Goal: Transaction & Acquisition: Book appointment/travel/reservation

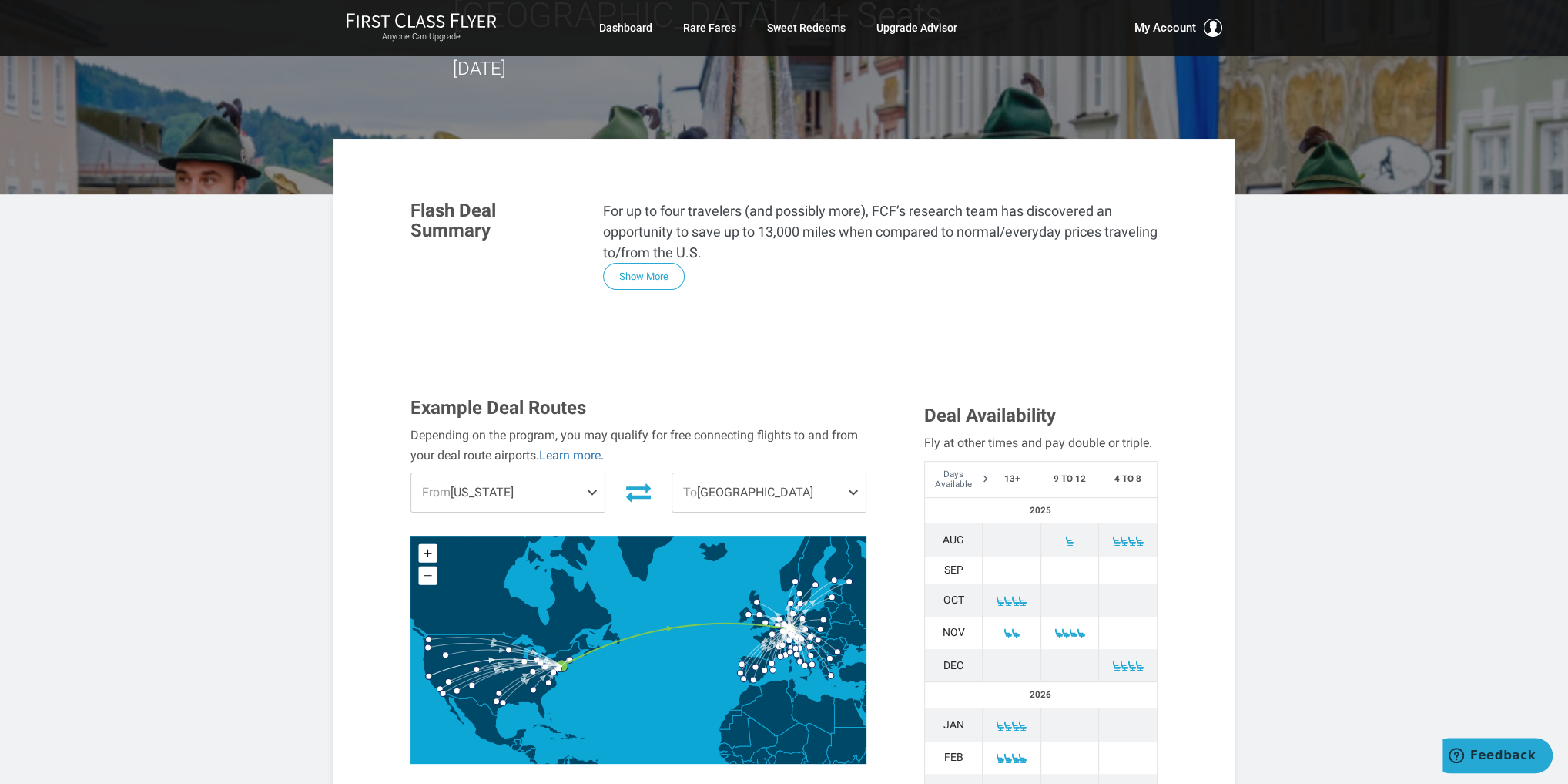
scroll to position [246, 0]
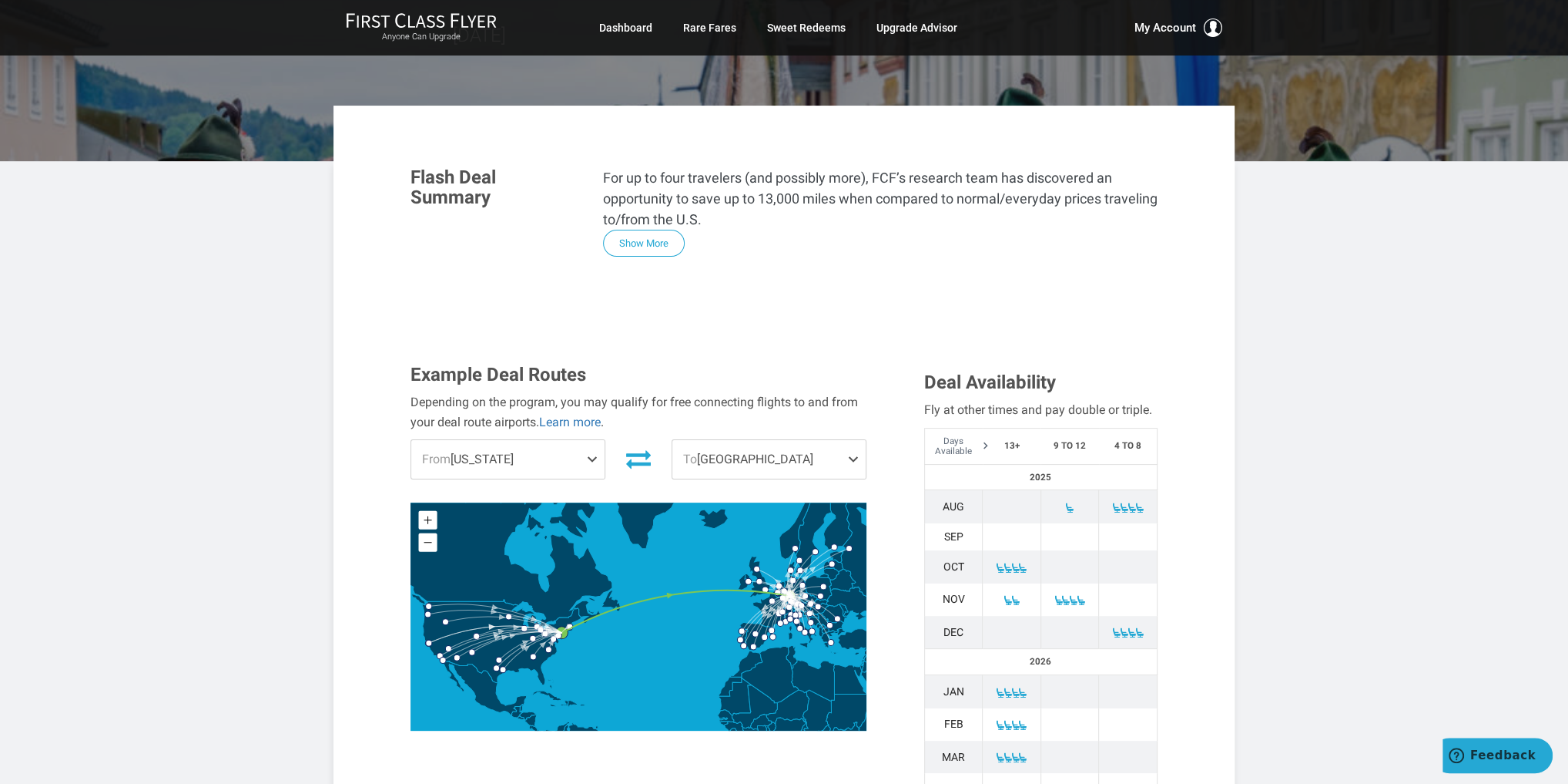
click at [588, 440] on span at bounding box center [595, 459] width 18 height 39
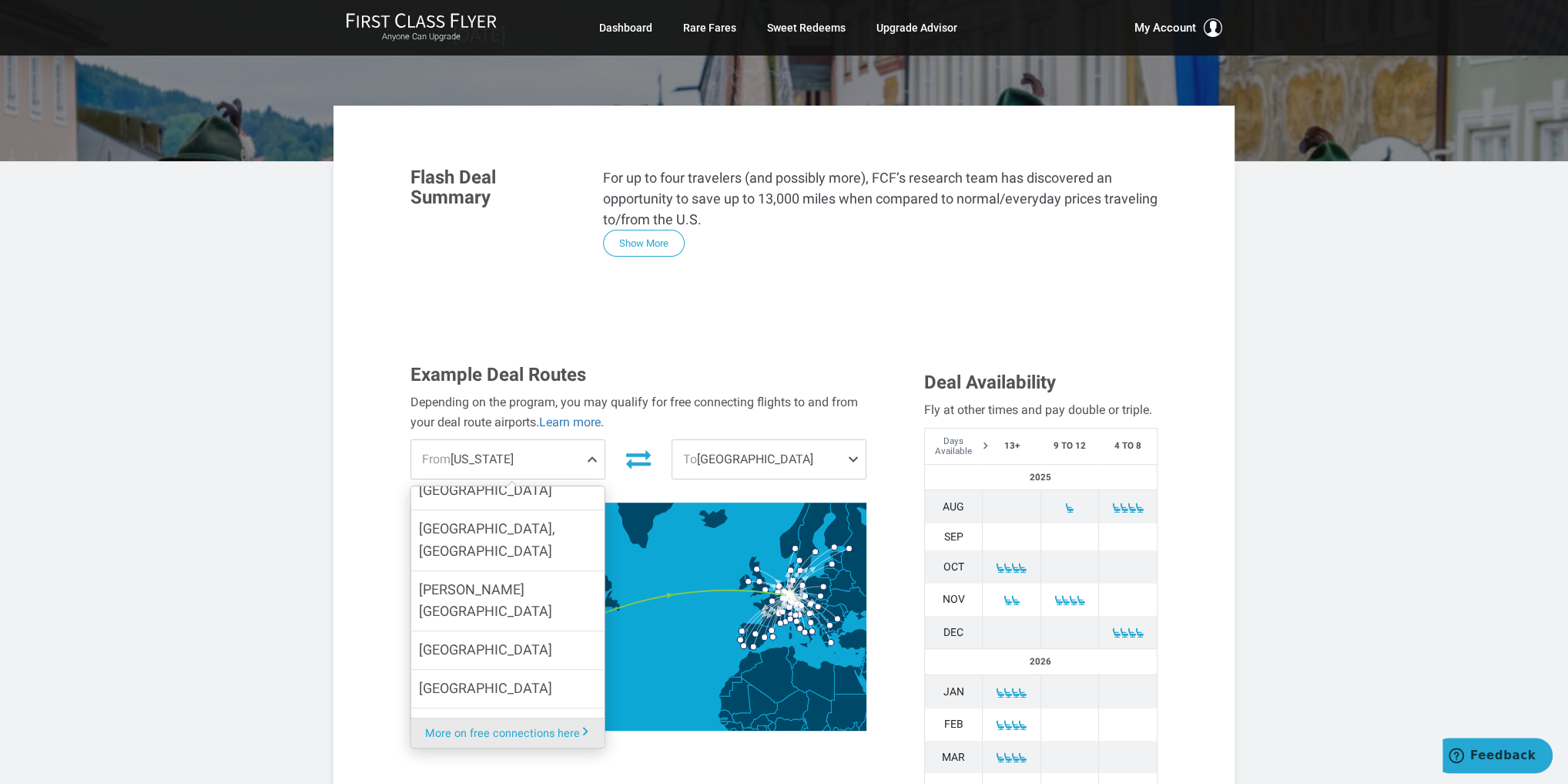
scroll to position [819, 0]
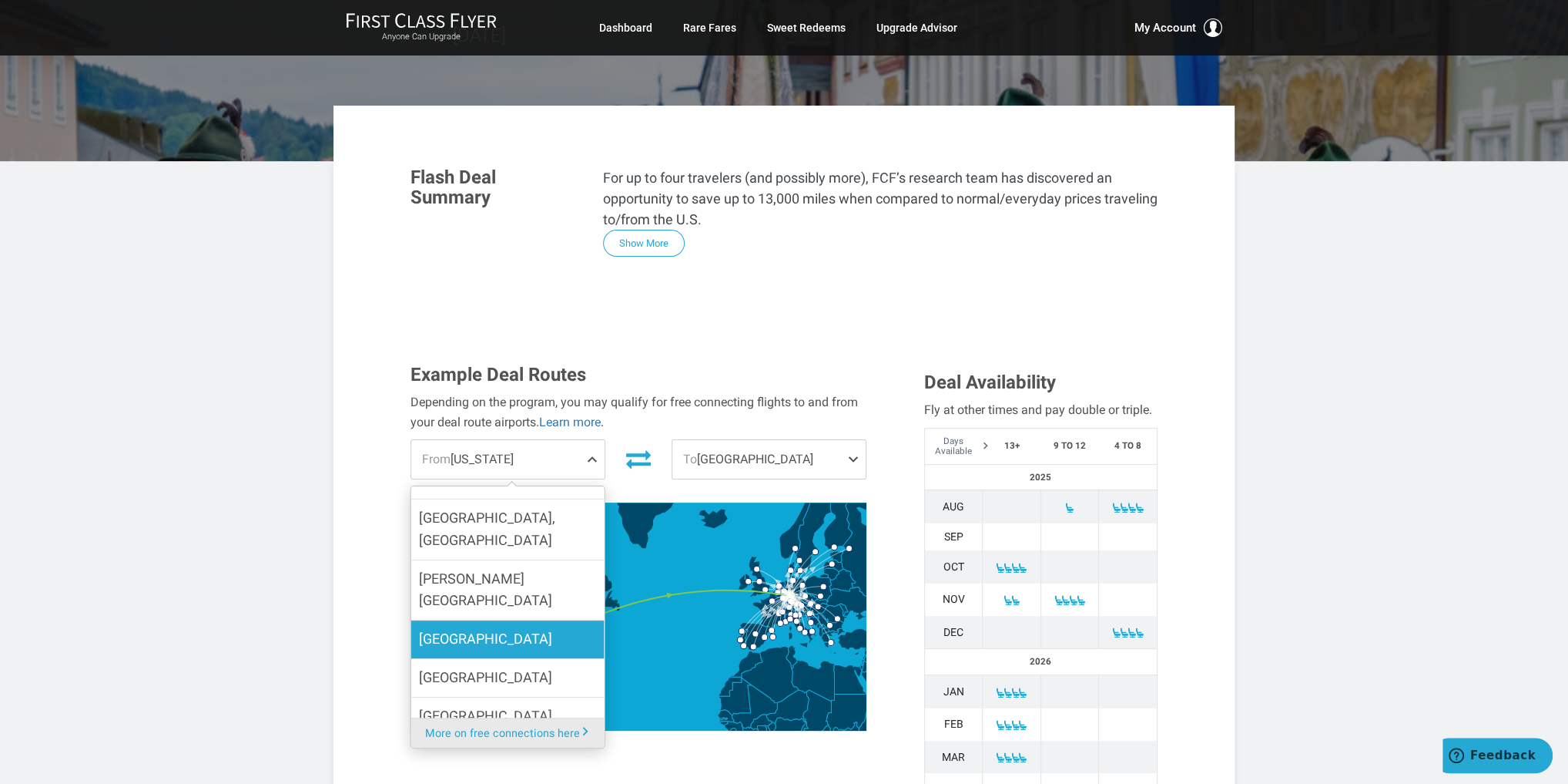
click at [500, 620] on label "San Diego" at bounding box center [508, 639] width 193 height 38
click at [0, 0] on input "San Diego" at bounding box center [0, 0] width 0 height 0
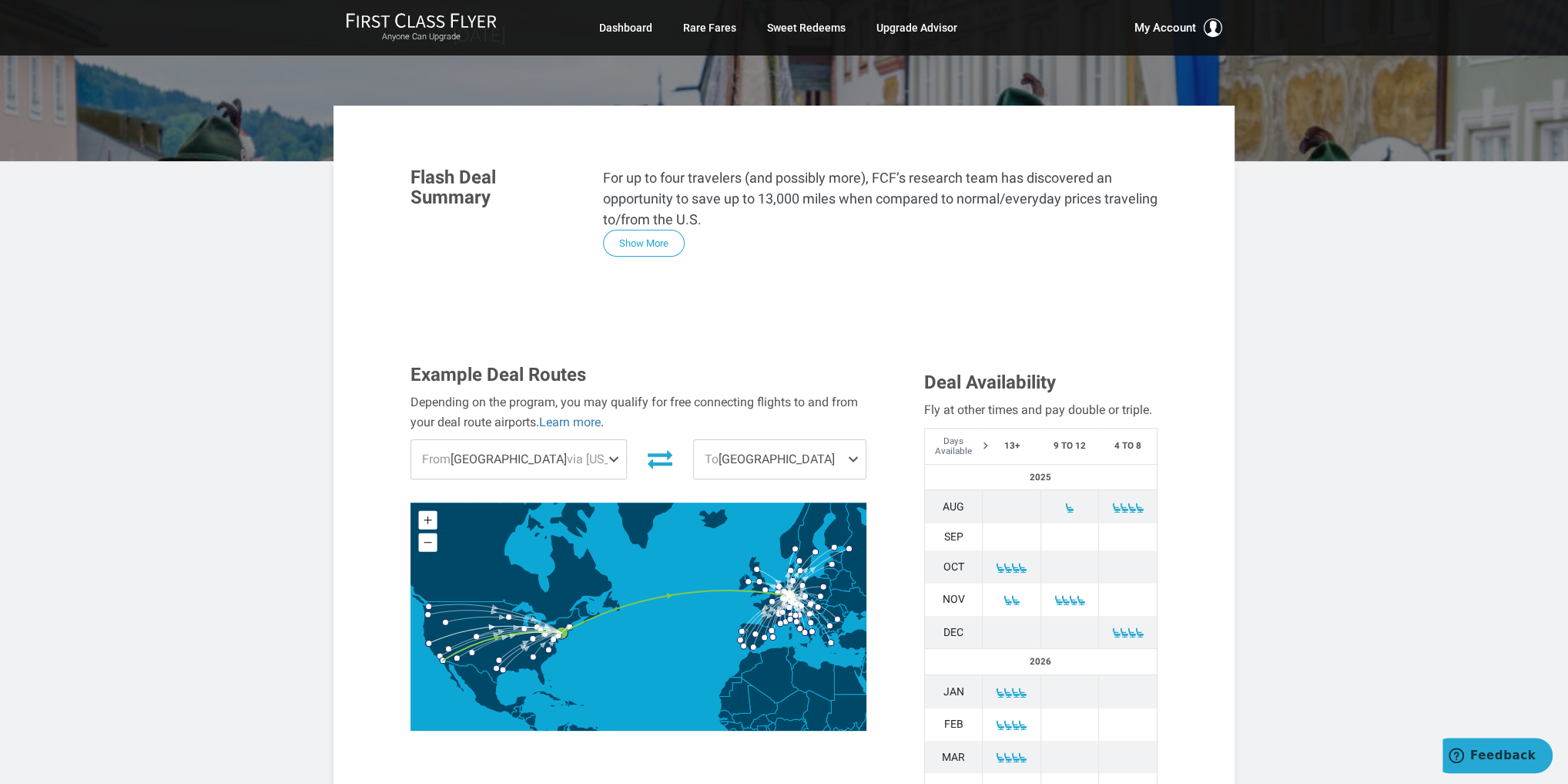
click at [850, 440] on span at bounding box center [856, 459] width 18 height 39
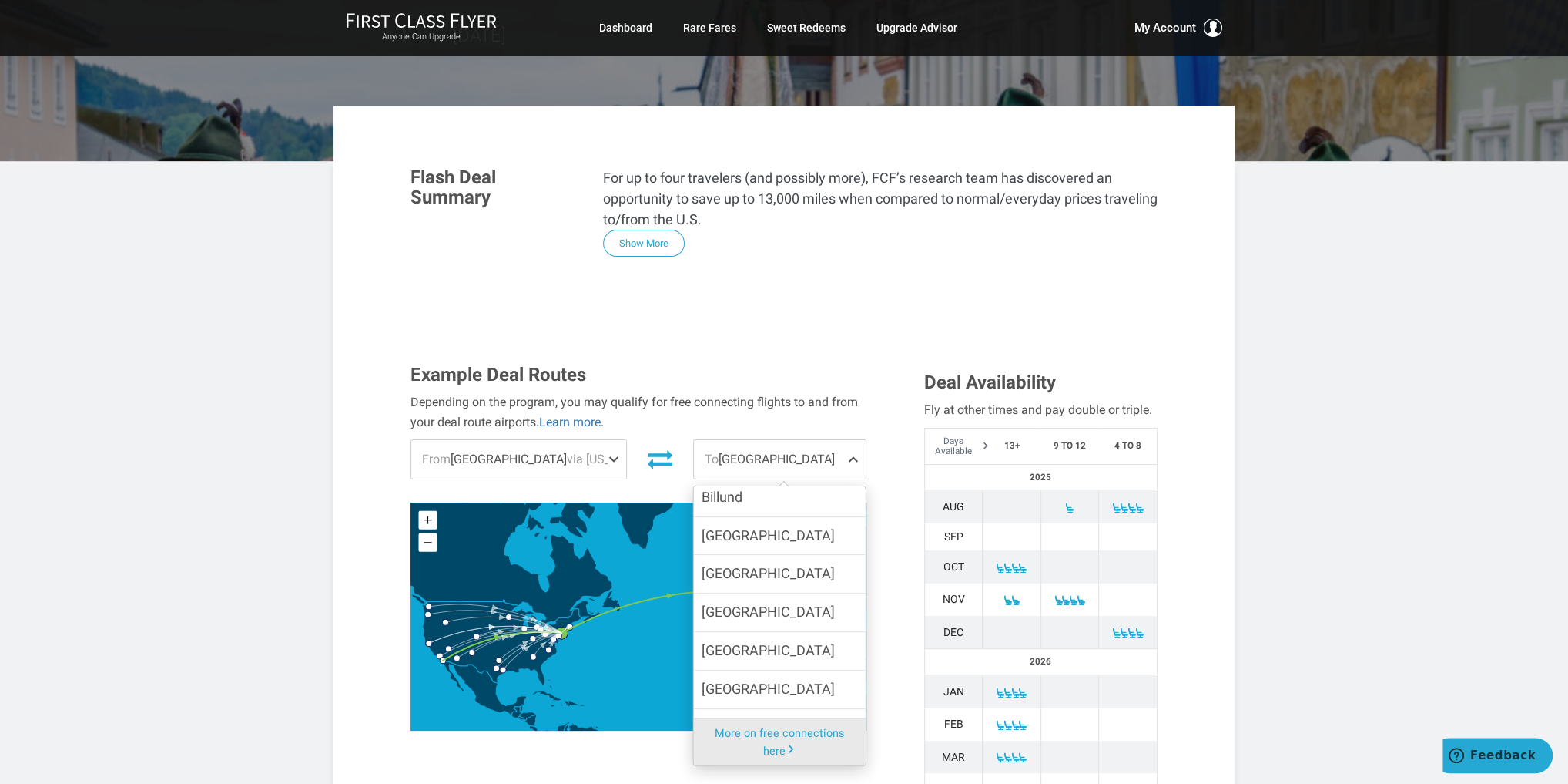
scroll to position [308, 0]
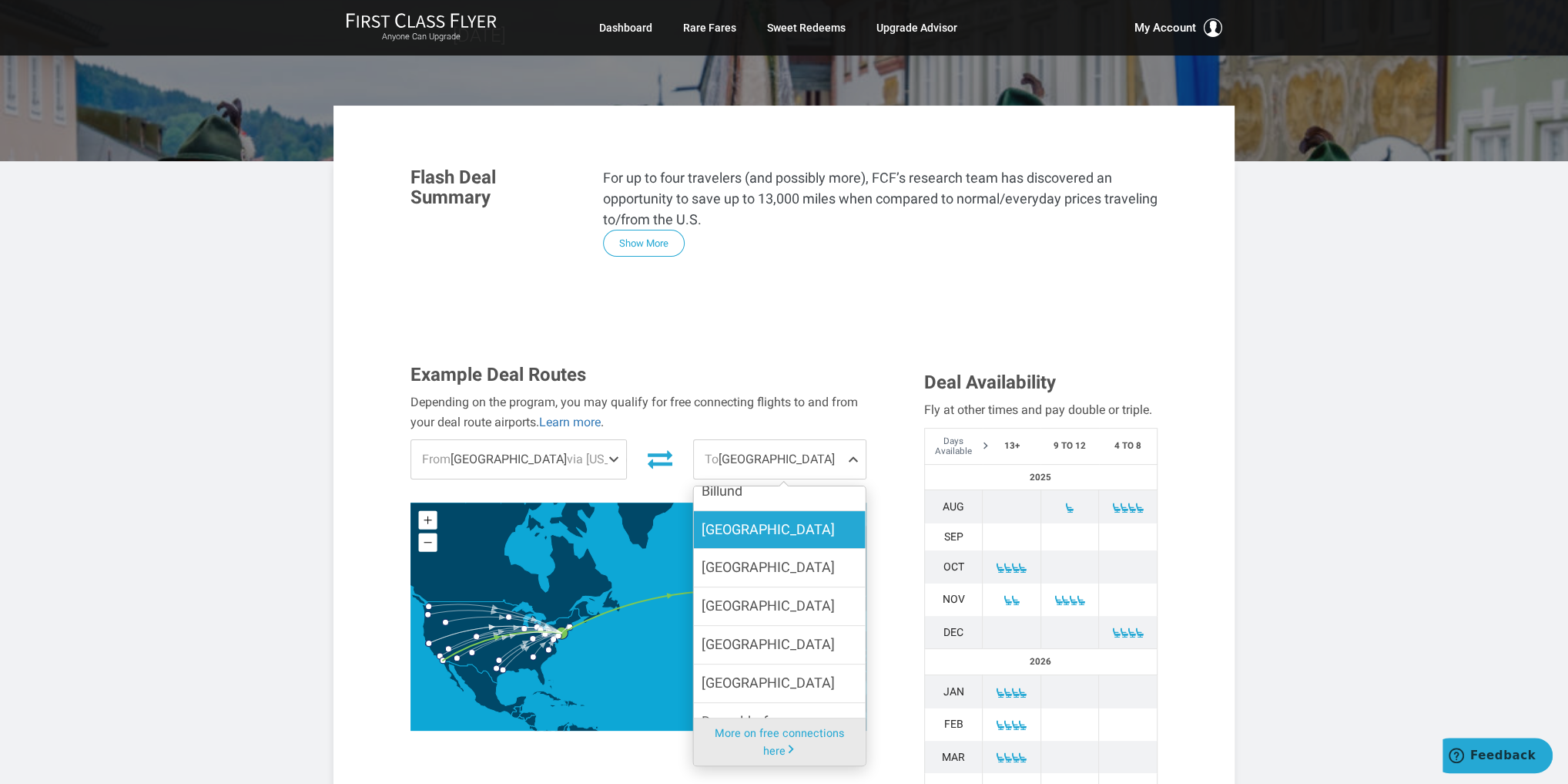
click at [835, 511] on label "Brussels" at bounding box center [780, 530] width 172 height 38
click at [0, 0] on input "Brussels" at bounding box center [0, 0] width 0 height 0
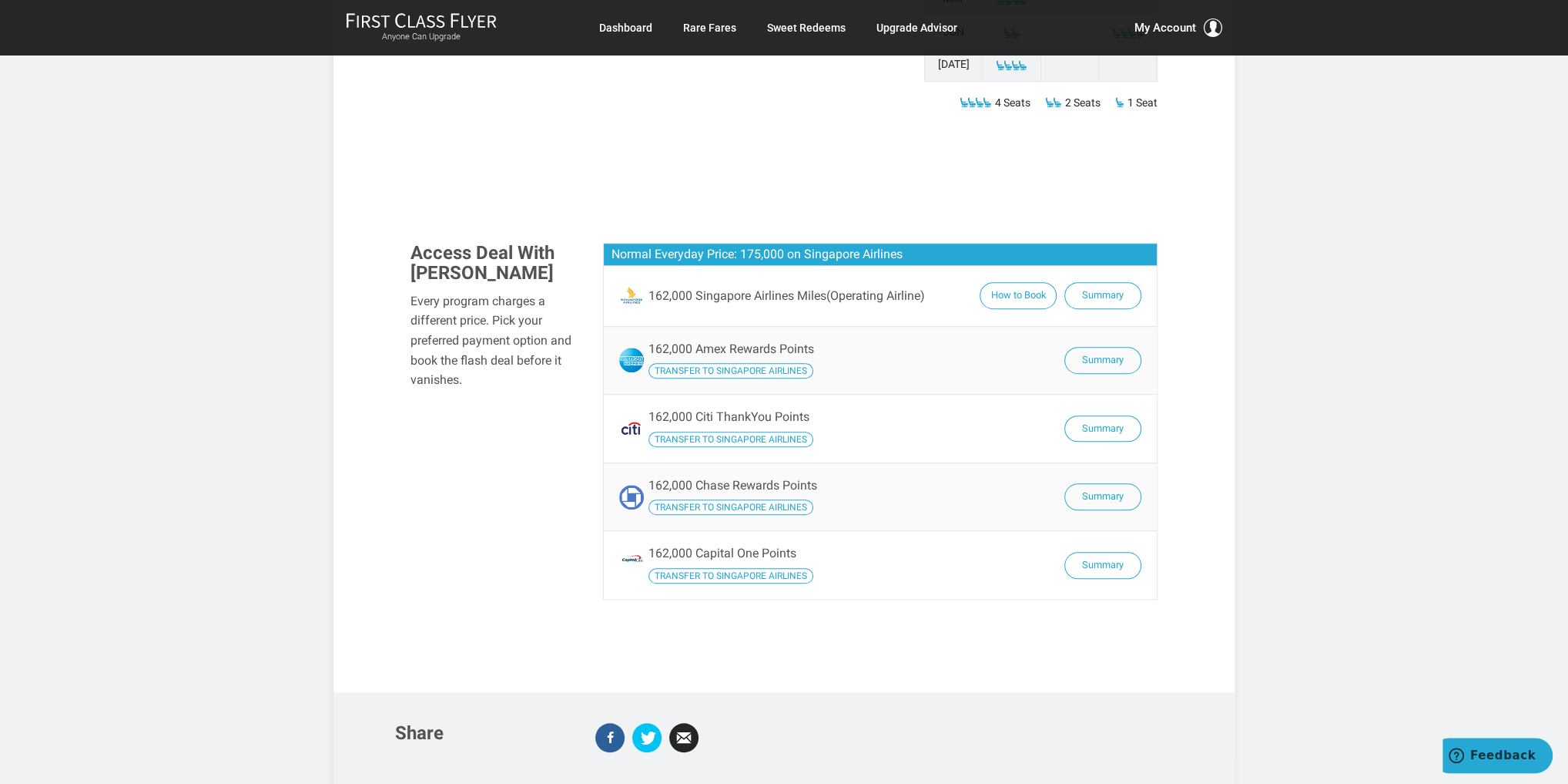
scroll to position [987, 0]
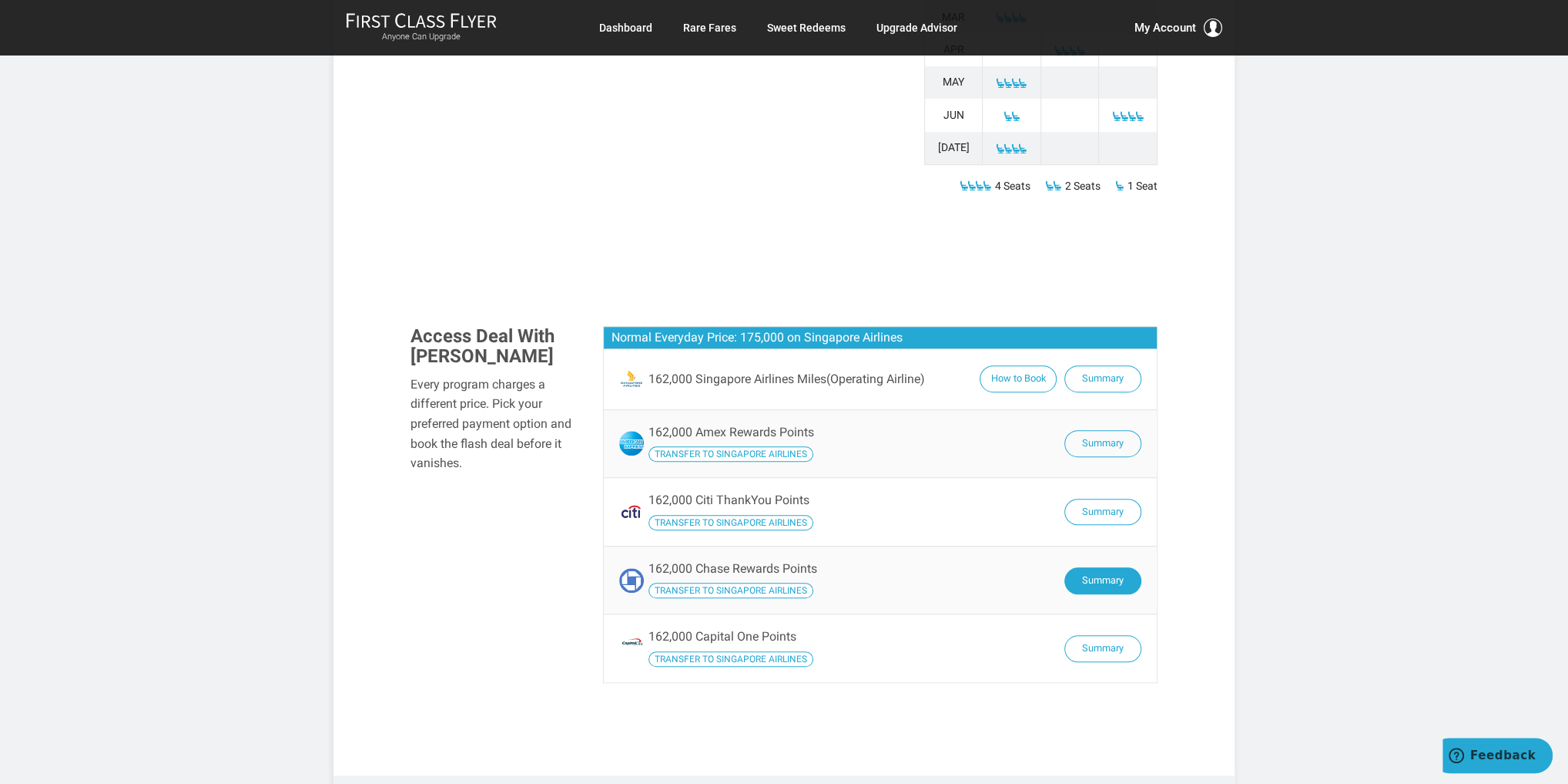
click at [1122, 567] on button "Summary" at bounding box center [1103, 581] width 77 height 27
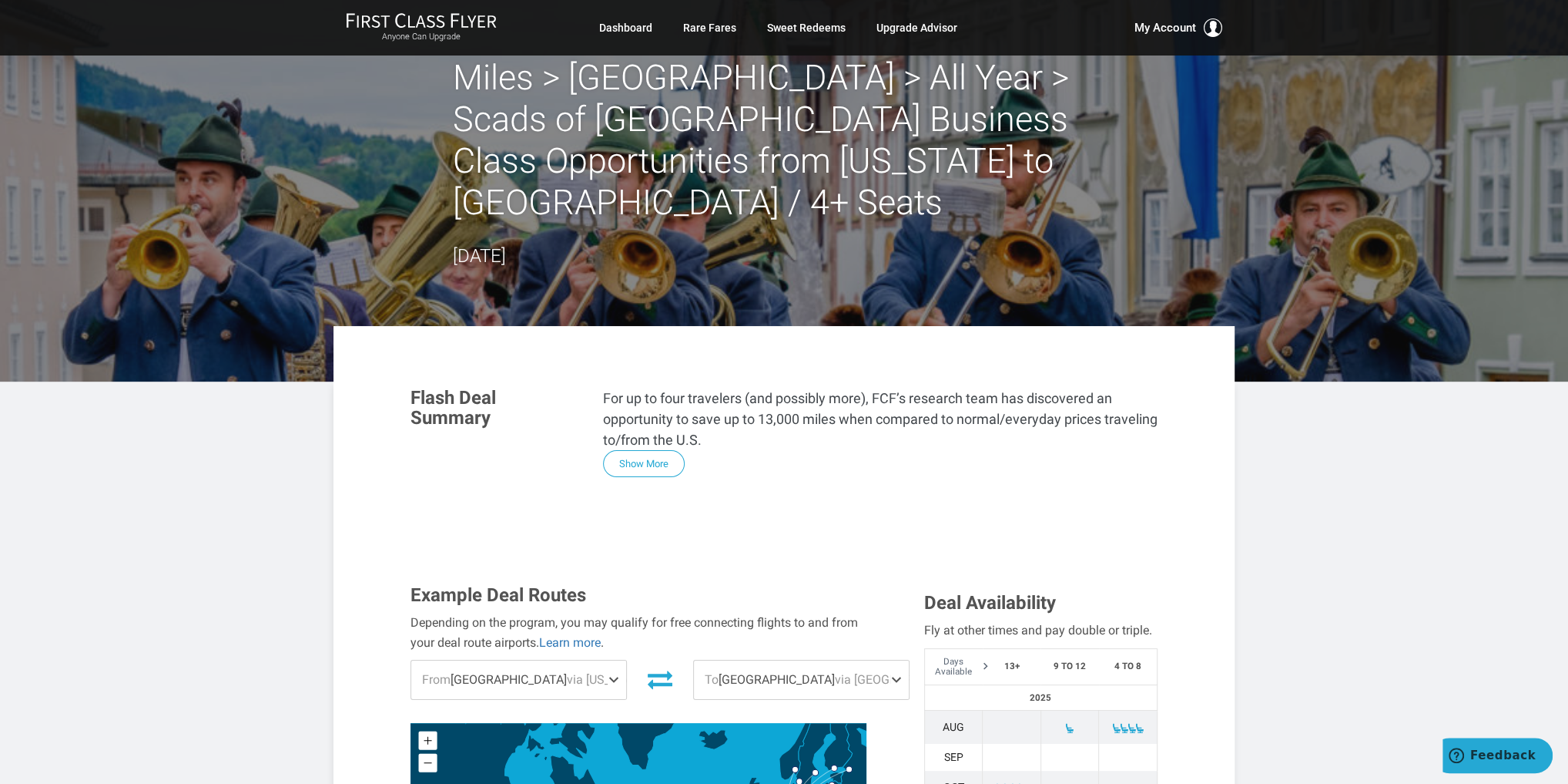
scroll to position [0, 0]
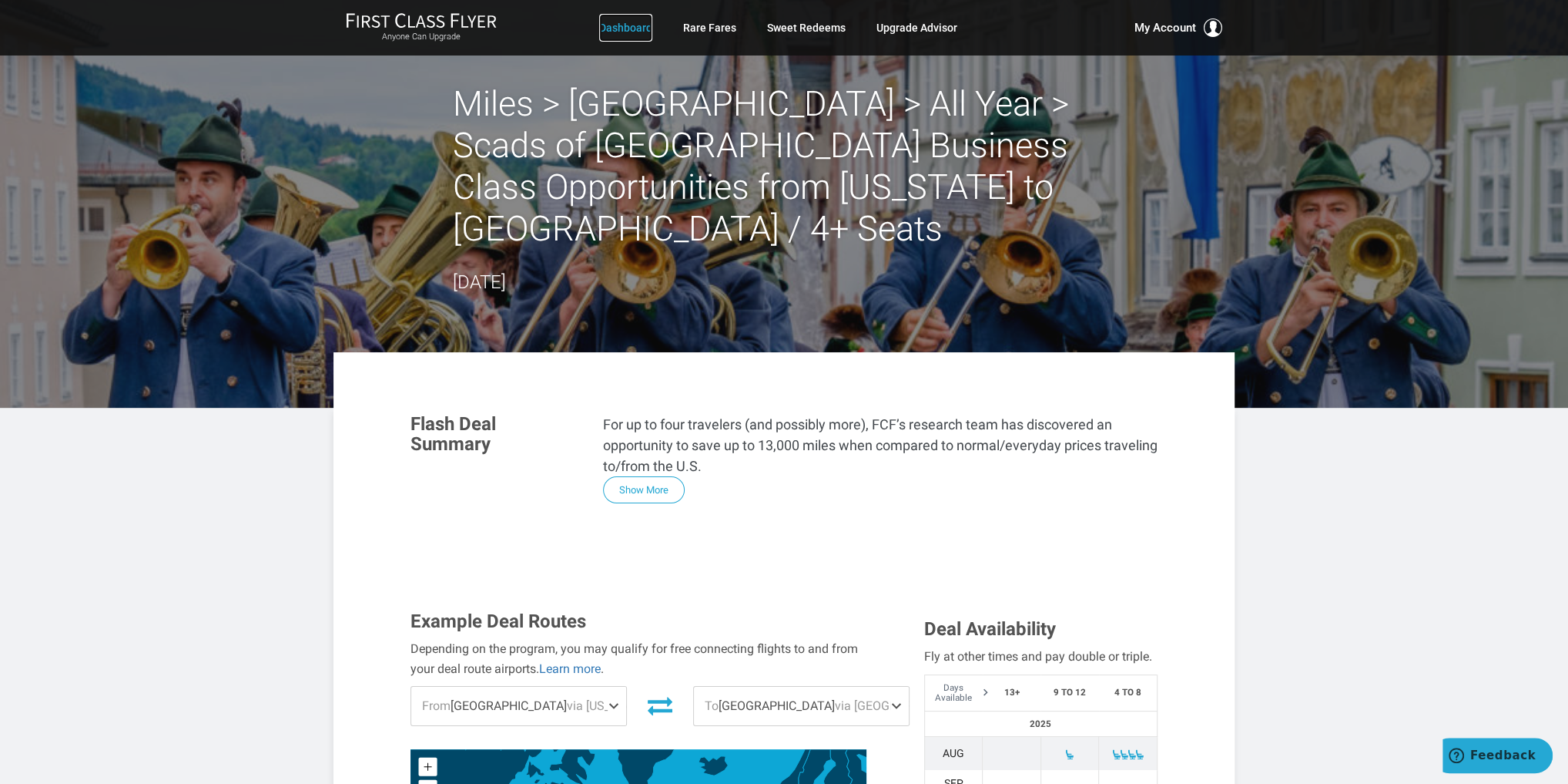
click at [617, 23] on link "Dashboard" at bounding box center [626, 28] width 53 height 28
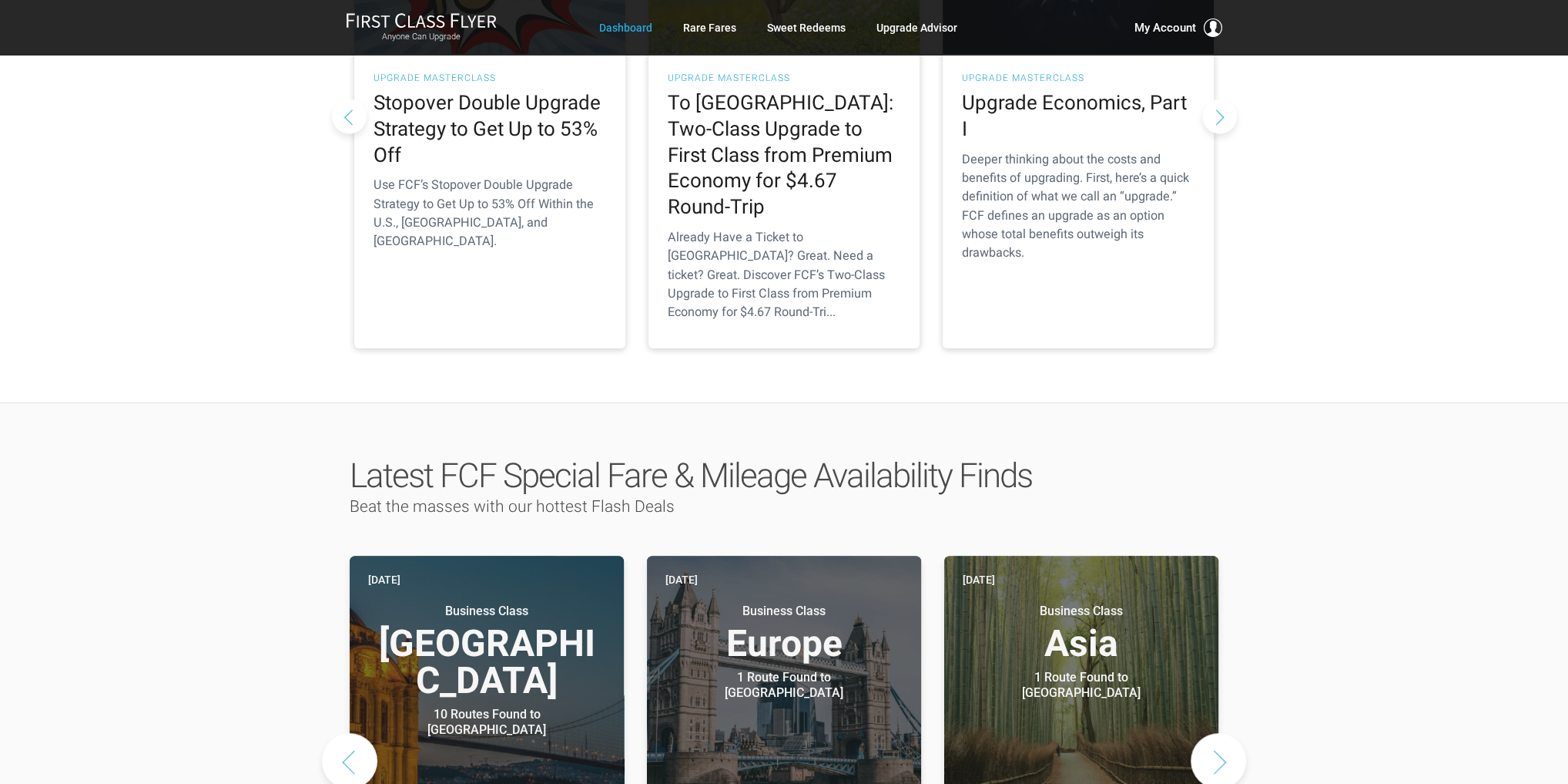
scroll to position [555, 0]
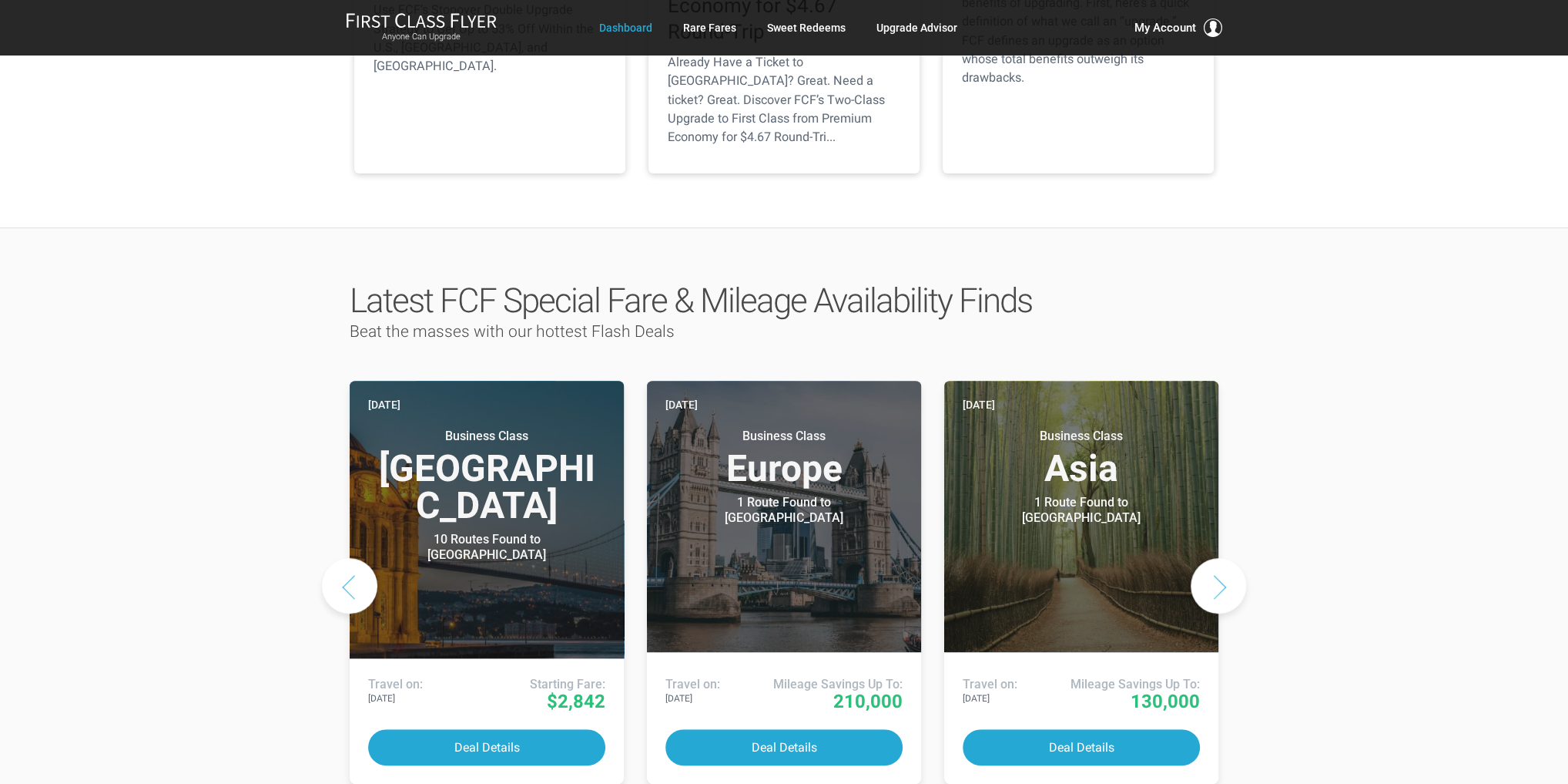
click at [1211, 558] on button "Next slide" at bounding box center [1218, 586] width 55 height 55
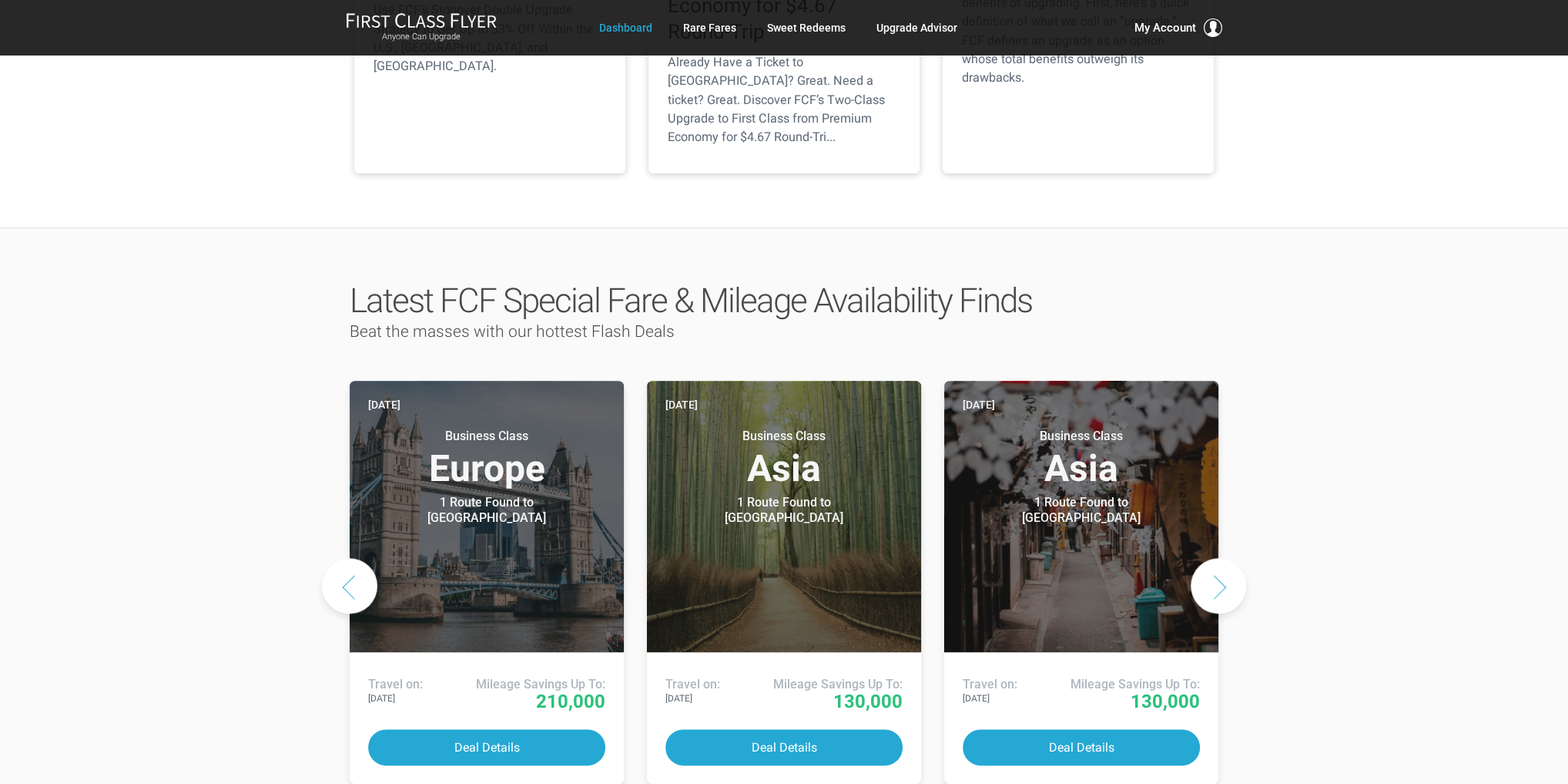
click at [1211, 558] on button "Next slide" at bounding box center [1218, 586] width 55 height 55
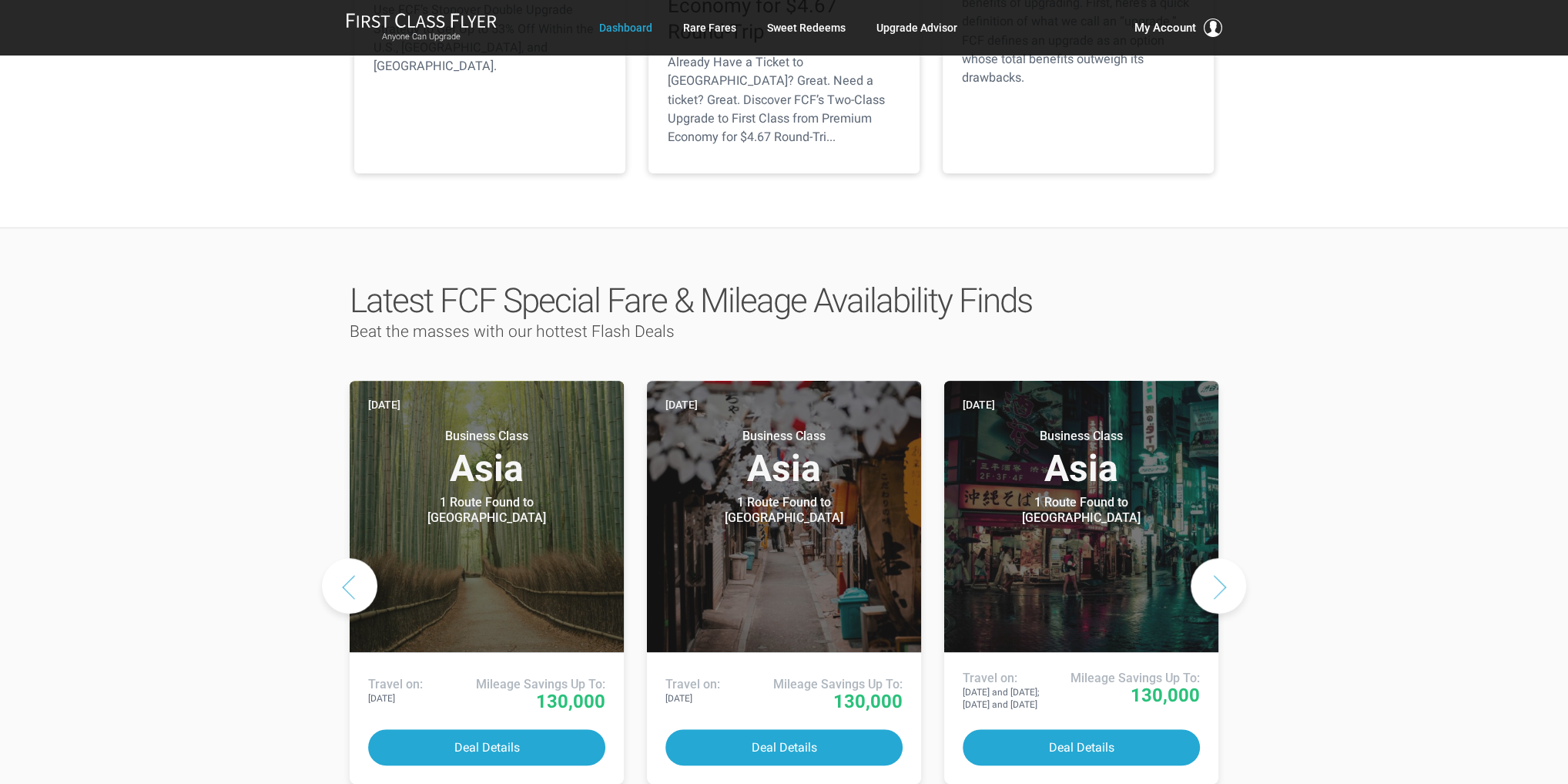
click at [1211, 558] on button "Next slide" at bounding box center [1218, 586] width 55 height 55
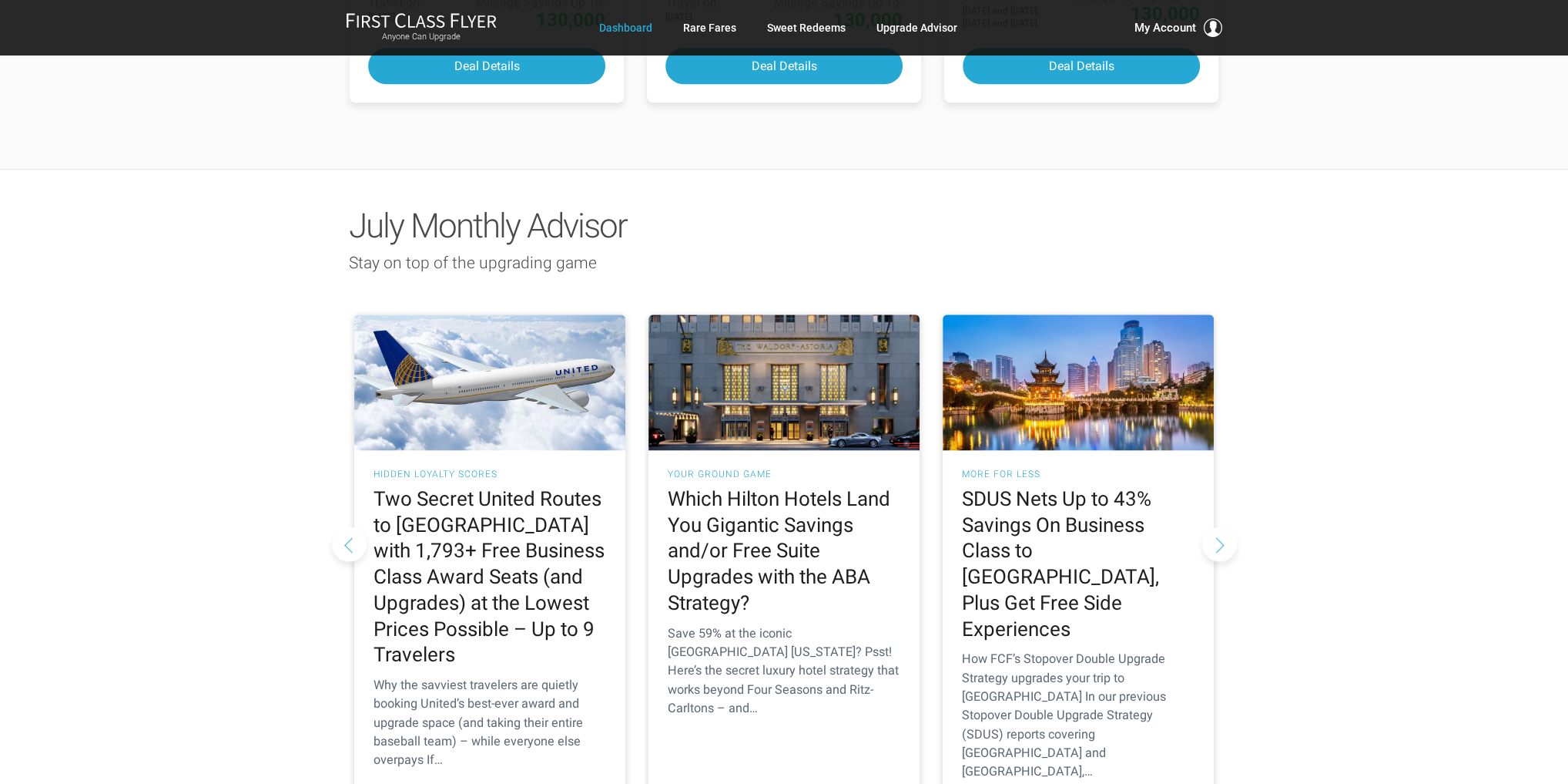
scroll to position [1356, 0]
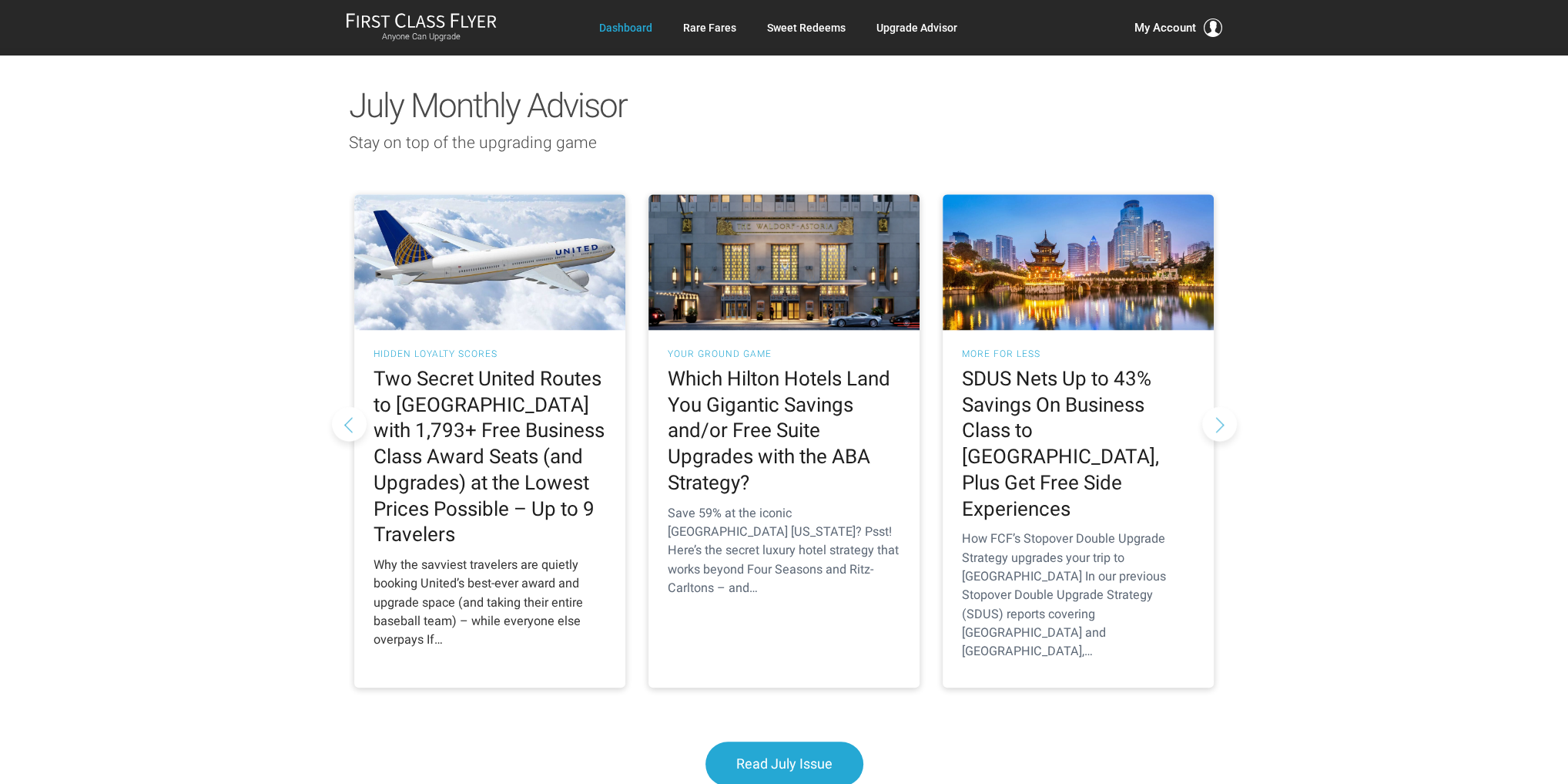
click at [493, 413] on h2 "Two Secret United Routes to Europe with 1,793+ Free Business Class Award Seats …" at bounding box center [489, 457] width 232 height 182
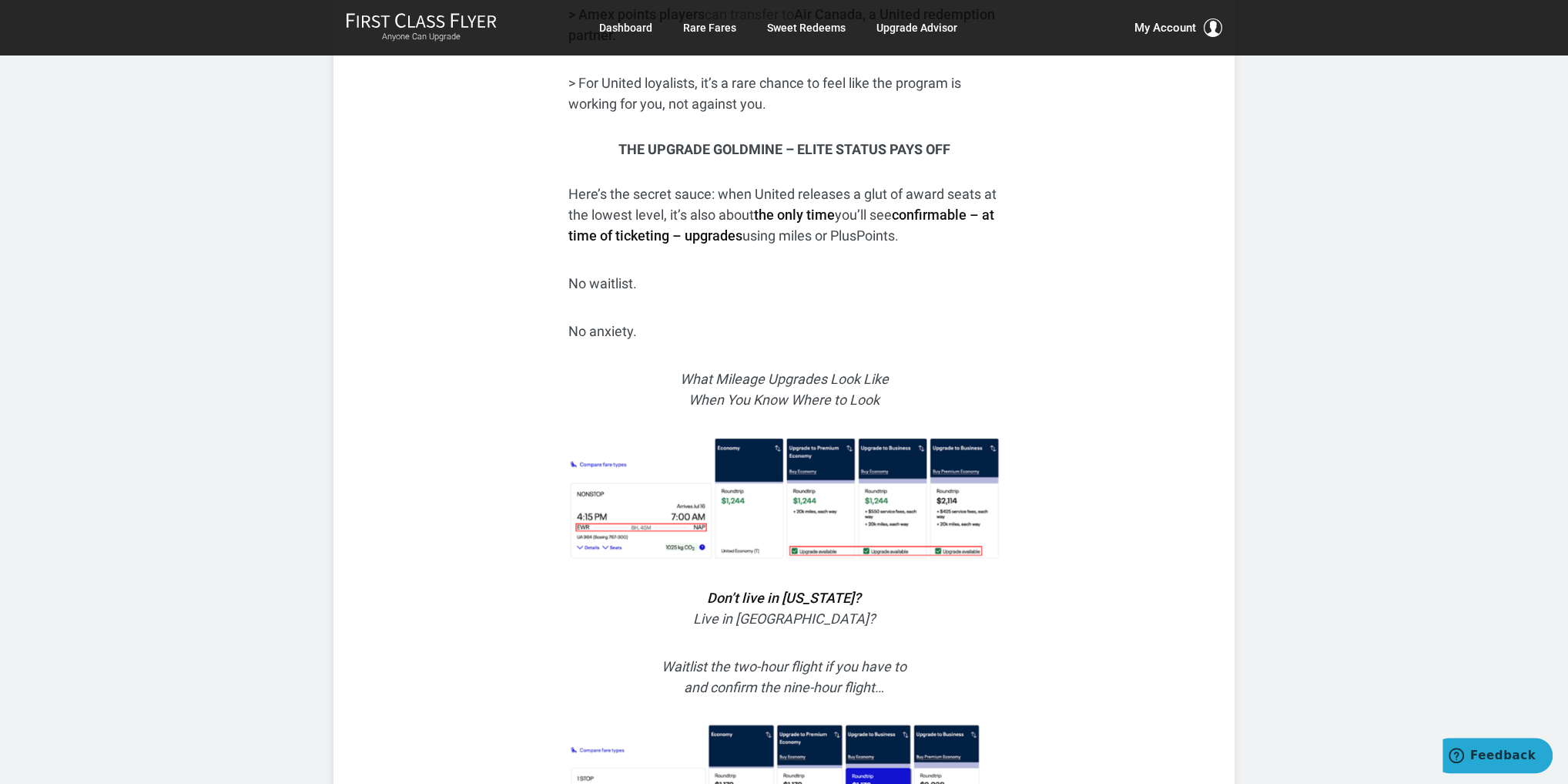
scroll to position [2466, 0]
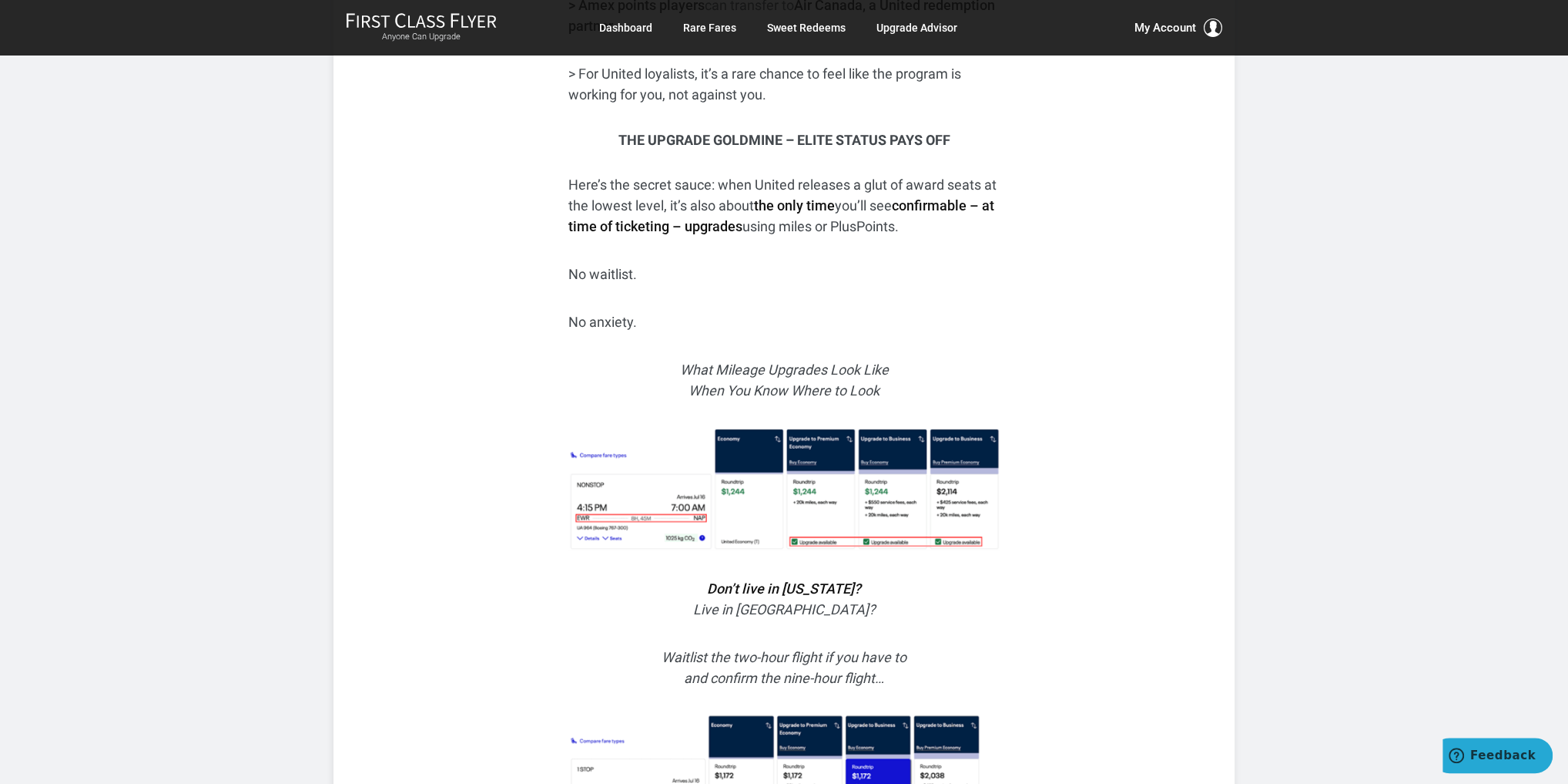
drag, startPoint x: 1547, startPoint y: 3, endPoint x: 1267, endPoint y: 438, distance: 517.3
click at [1267, 438] on article "Two Secret United Routes to Europe with 1,793+ Free Business Class Award Seats …" at bounding box center [784, 203] width 1568 height 5339
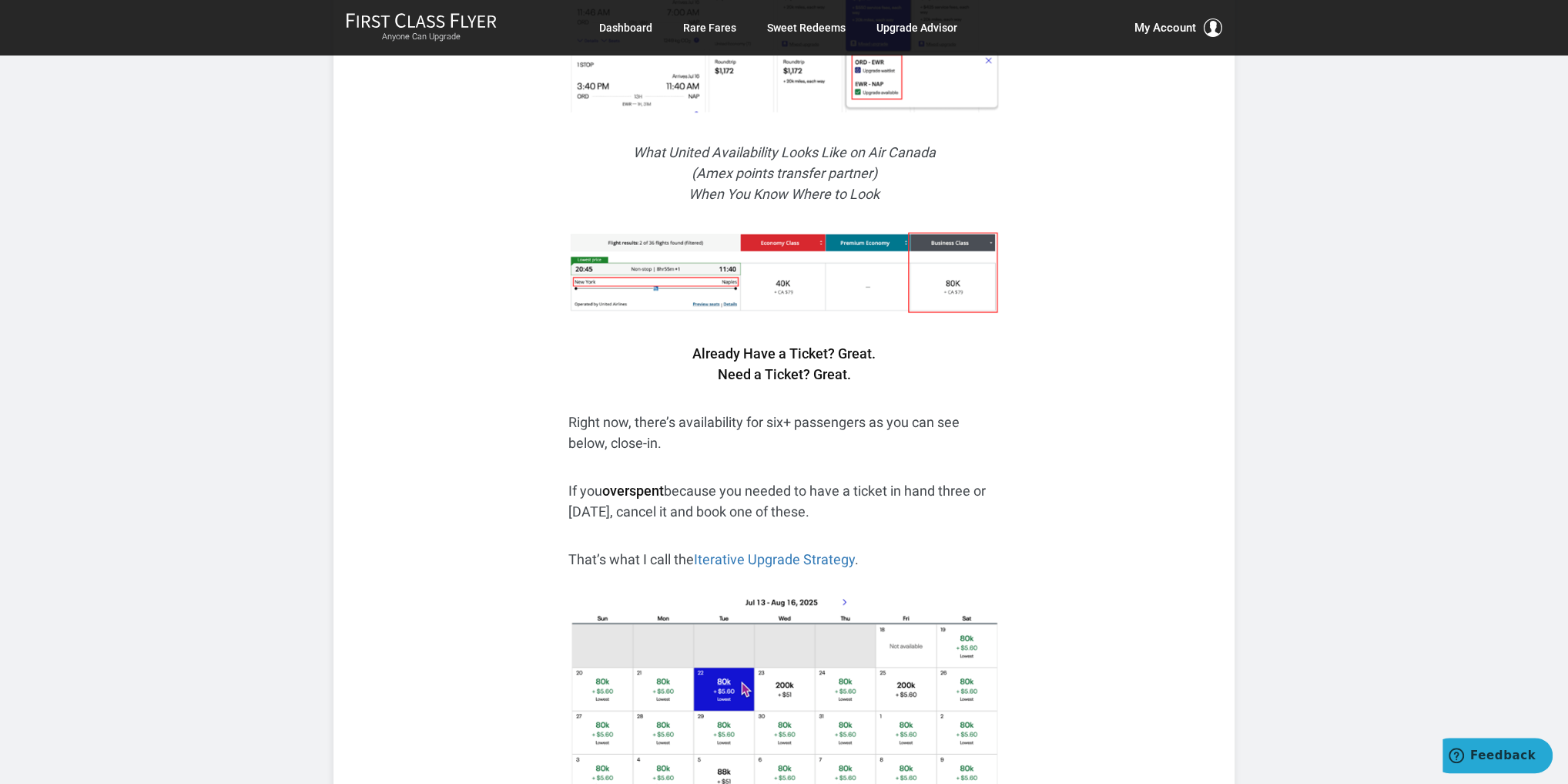
scroll to position [3082, 0]
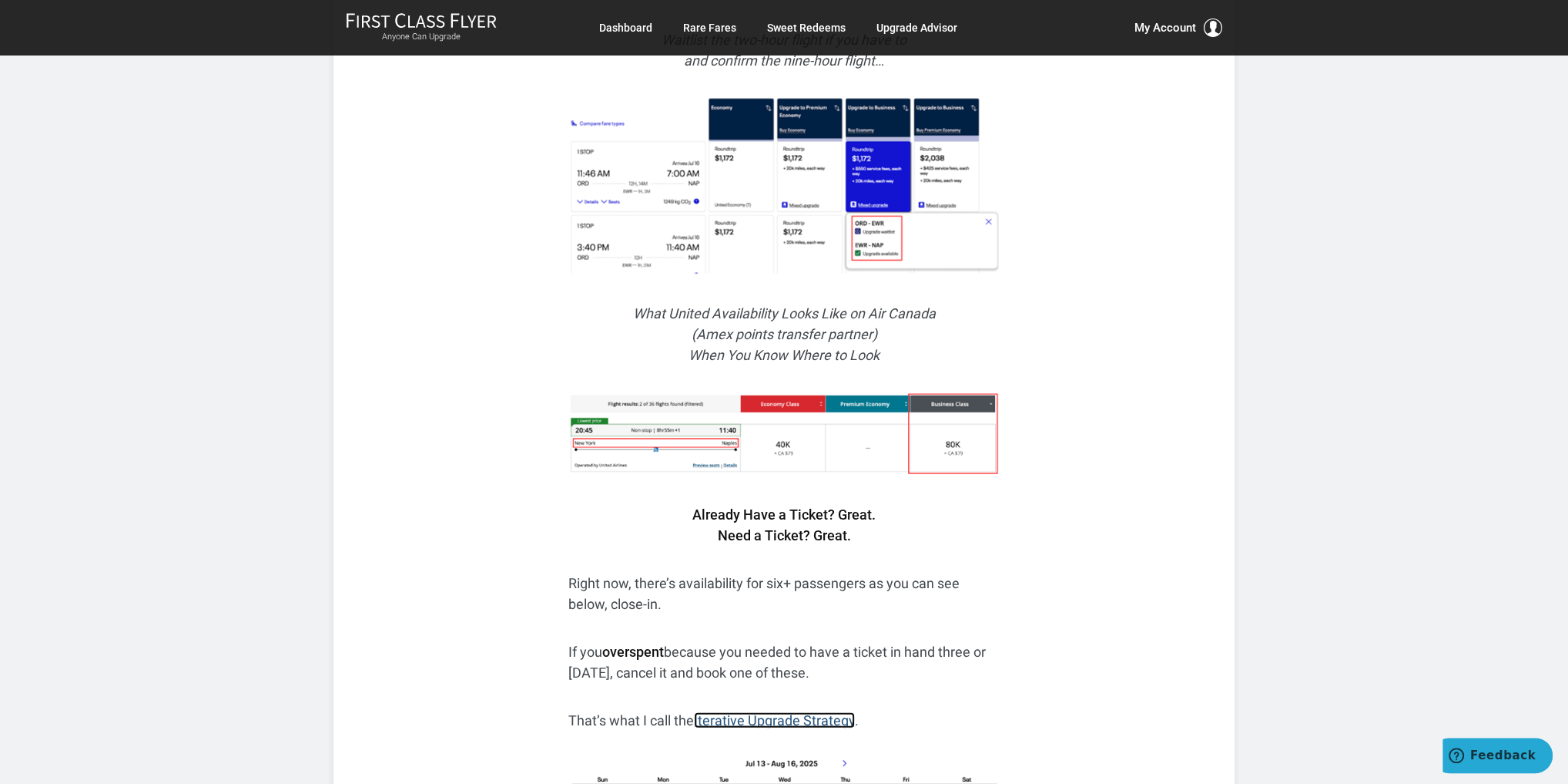
click at [810, 712] on link "Iterative Upgrade Strategy" at bounding box center [774, 720] width 161 height 17
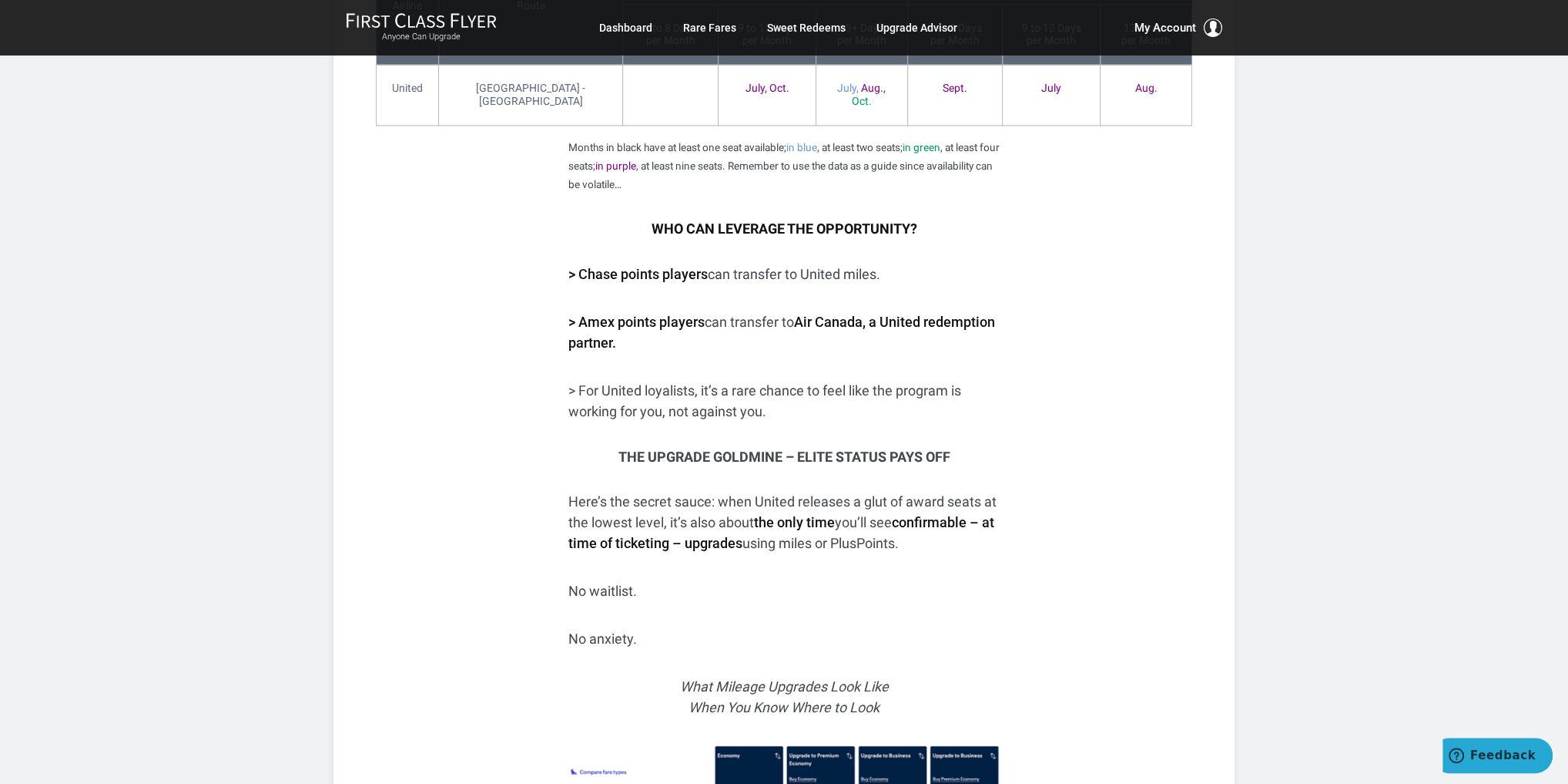
scroll to position [2034, 0]
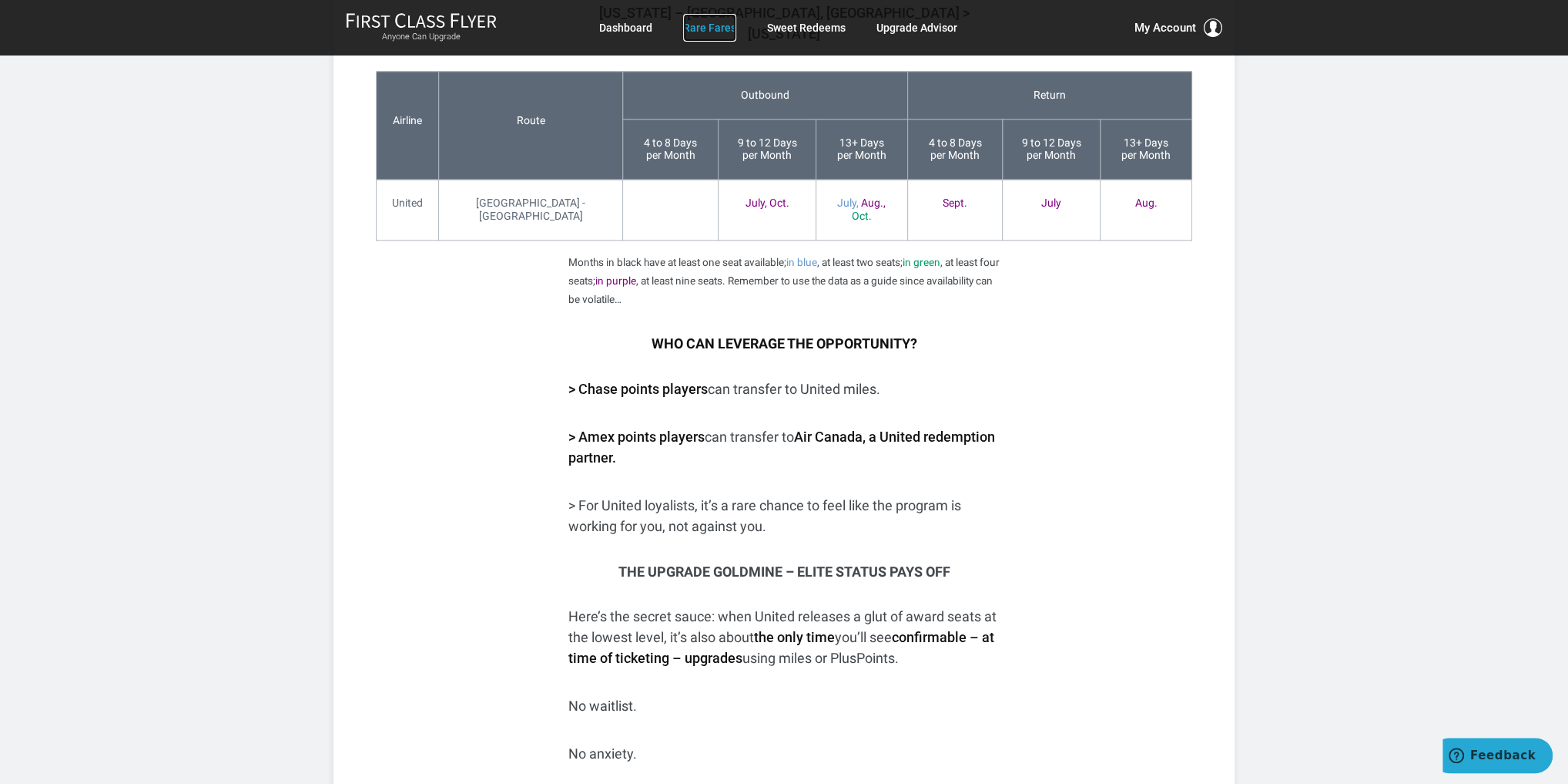
click at [701, 29] on link "Rare Fares" at bounding box center [710, 28] width 53 height 28
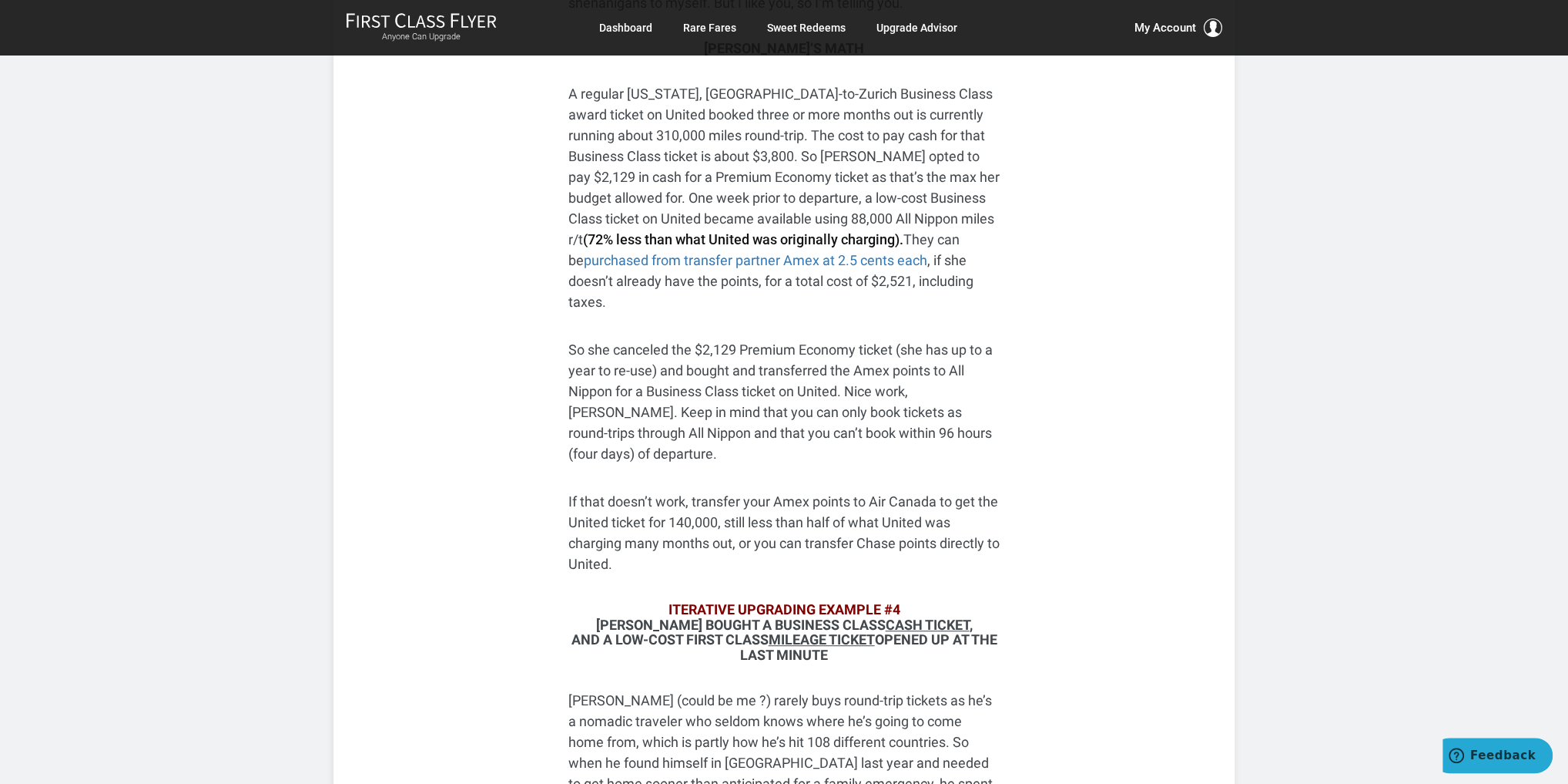
scroll to position [6596, 0]
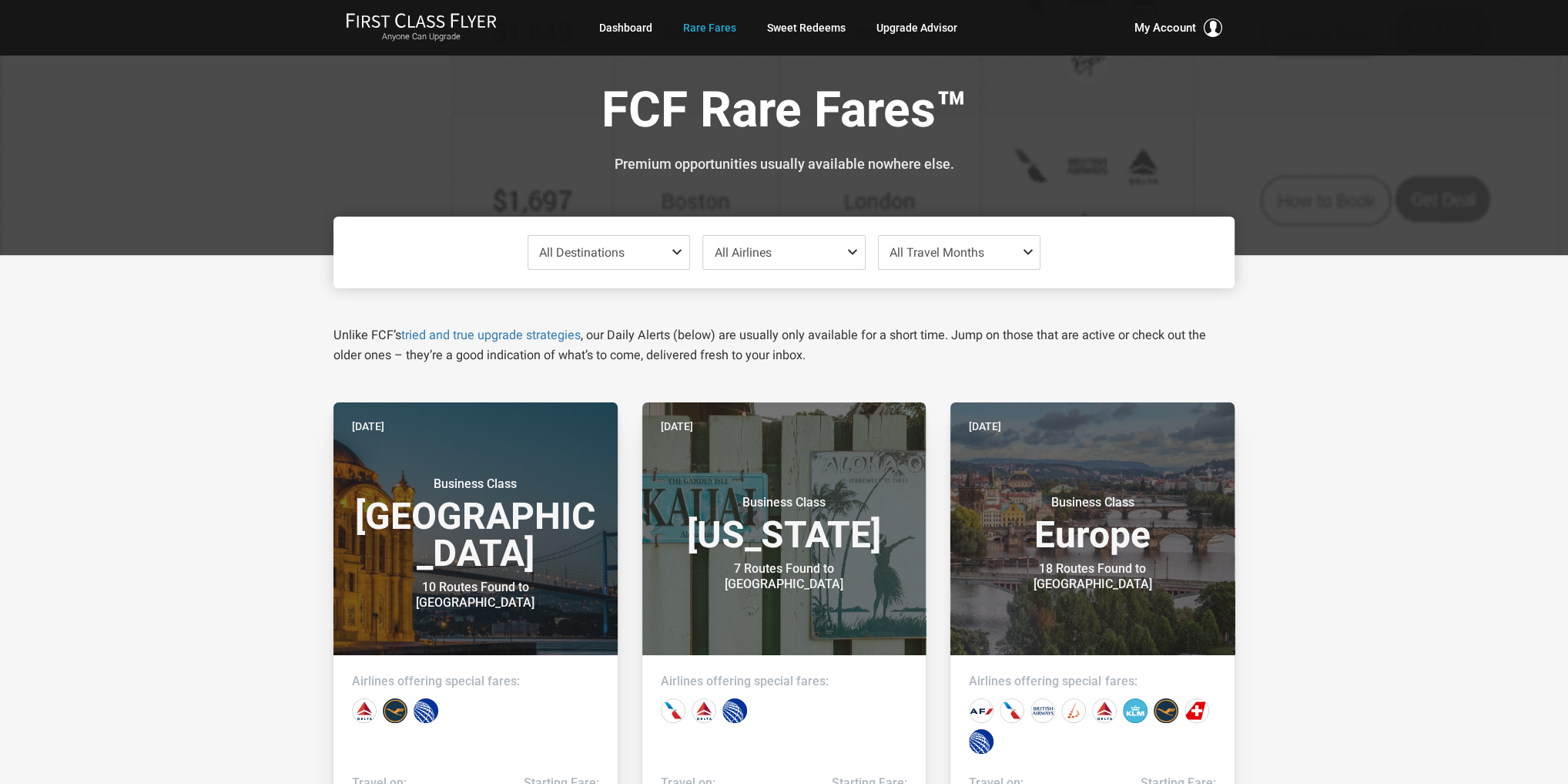
click at [679, 251] on span at bounding box center [680, 251] width 18 height 12
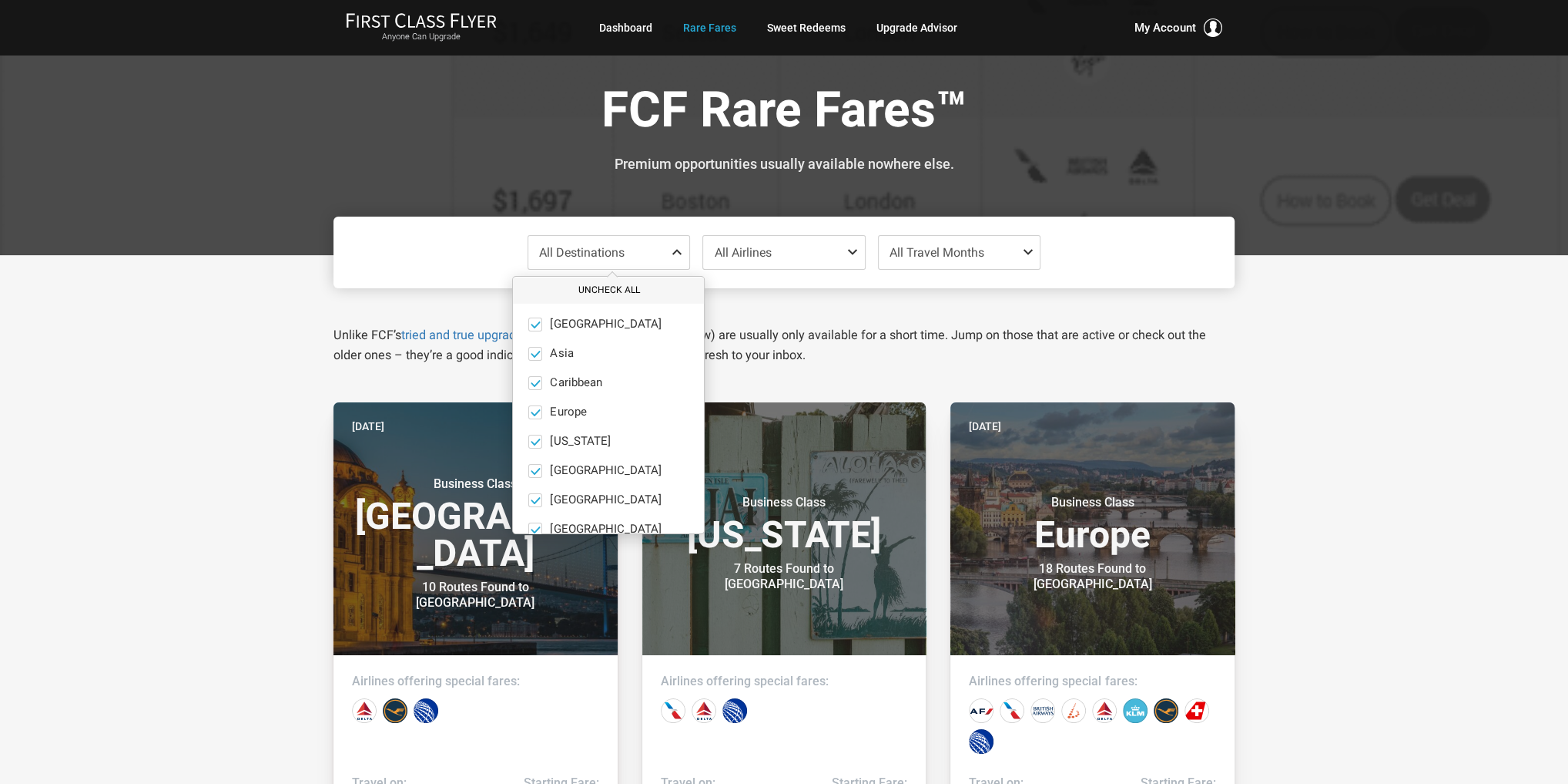
click at [608, 289] on button "Uncheck All" at bounding box center [608, 289] width 191 height 26
click at [537, 413] on span at bounding box center [535, 412] width 14 height 14
click at [0, 0] on input "Europe only" at bounding box center [0, 0] width 0 height 0
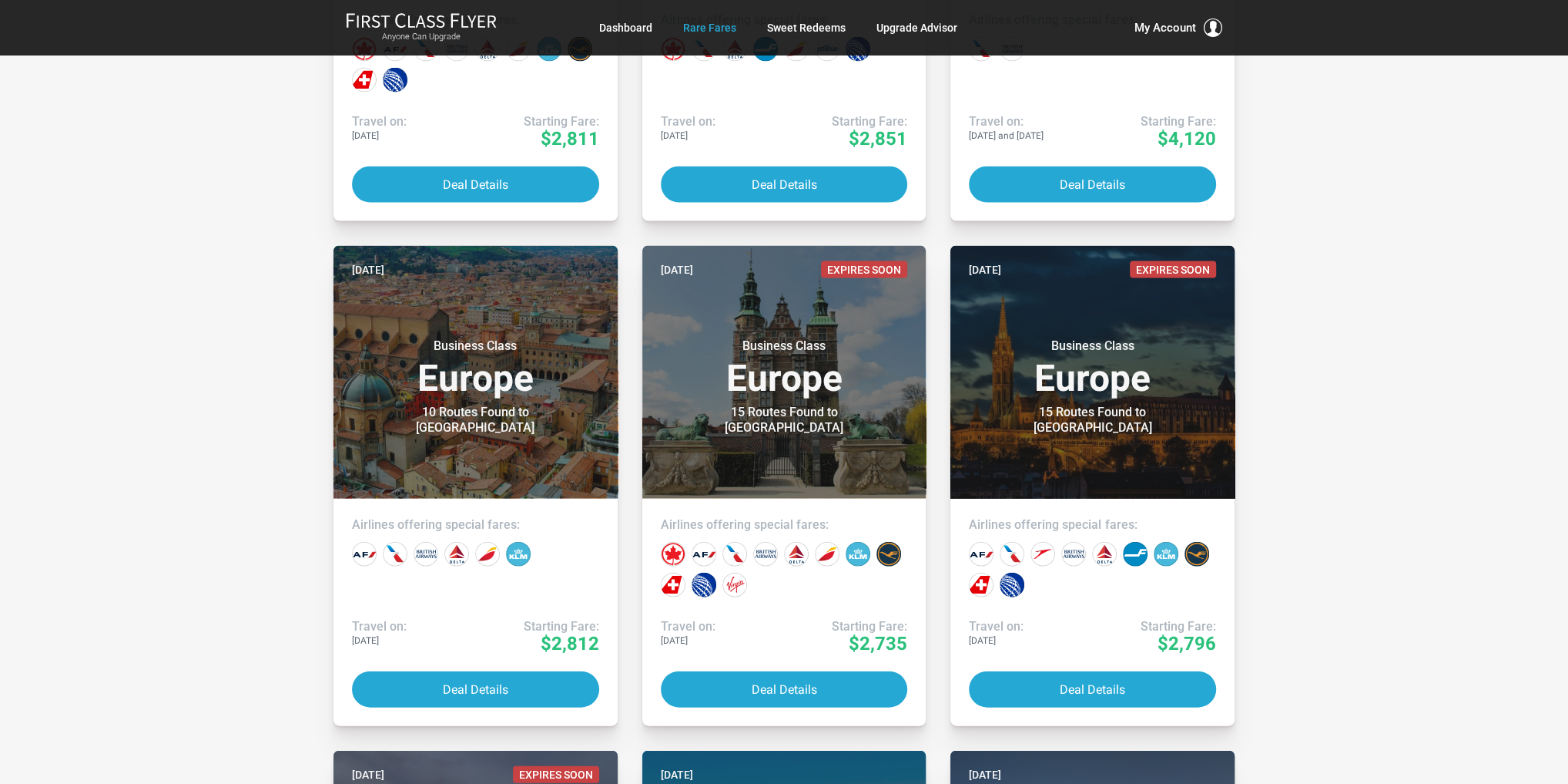
scroll to position [3267, 0]
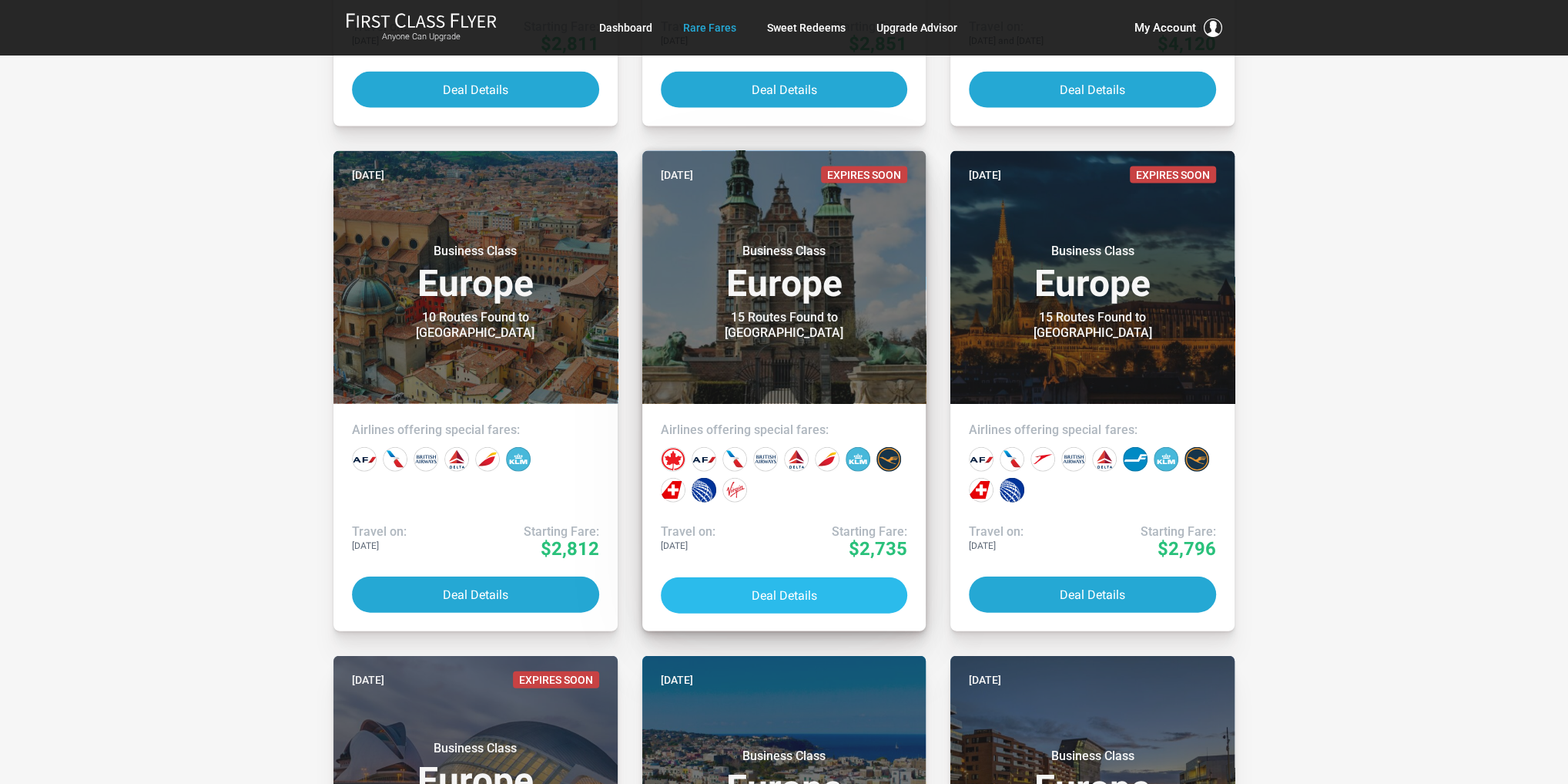
click at [762, 583] on button "Deal Details" at bounding box center [784, 595] width 247 height 36
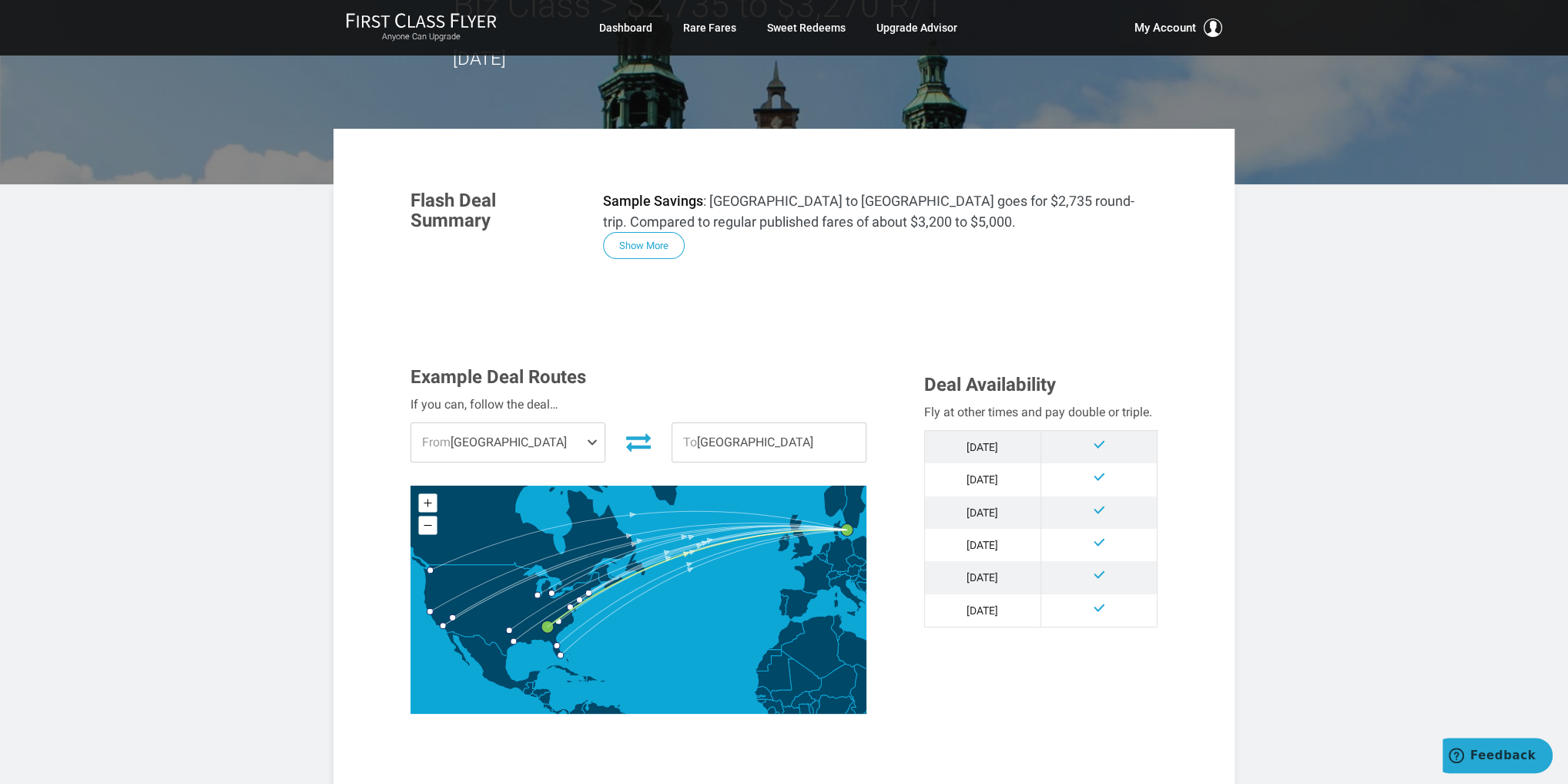
scroll to position [246, 0]
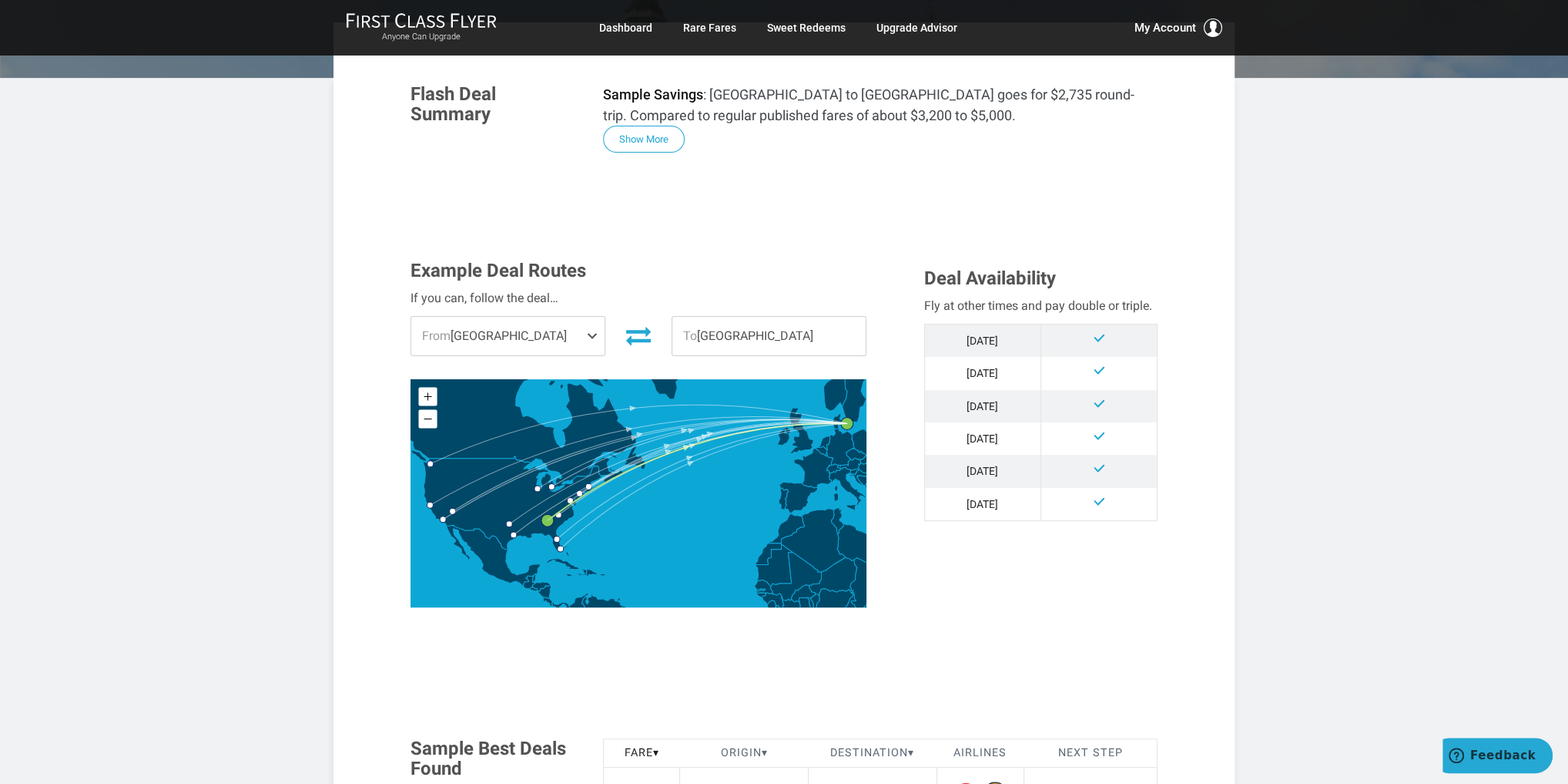
click at [594, 337] on span at bounding box center [595, 336] width 18 height 39
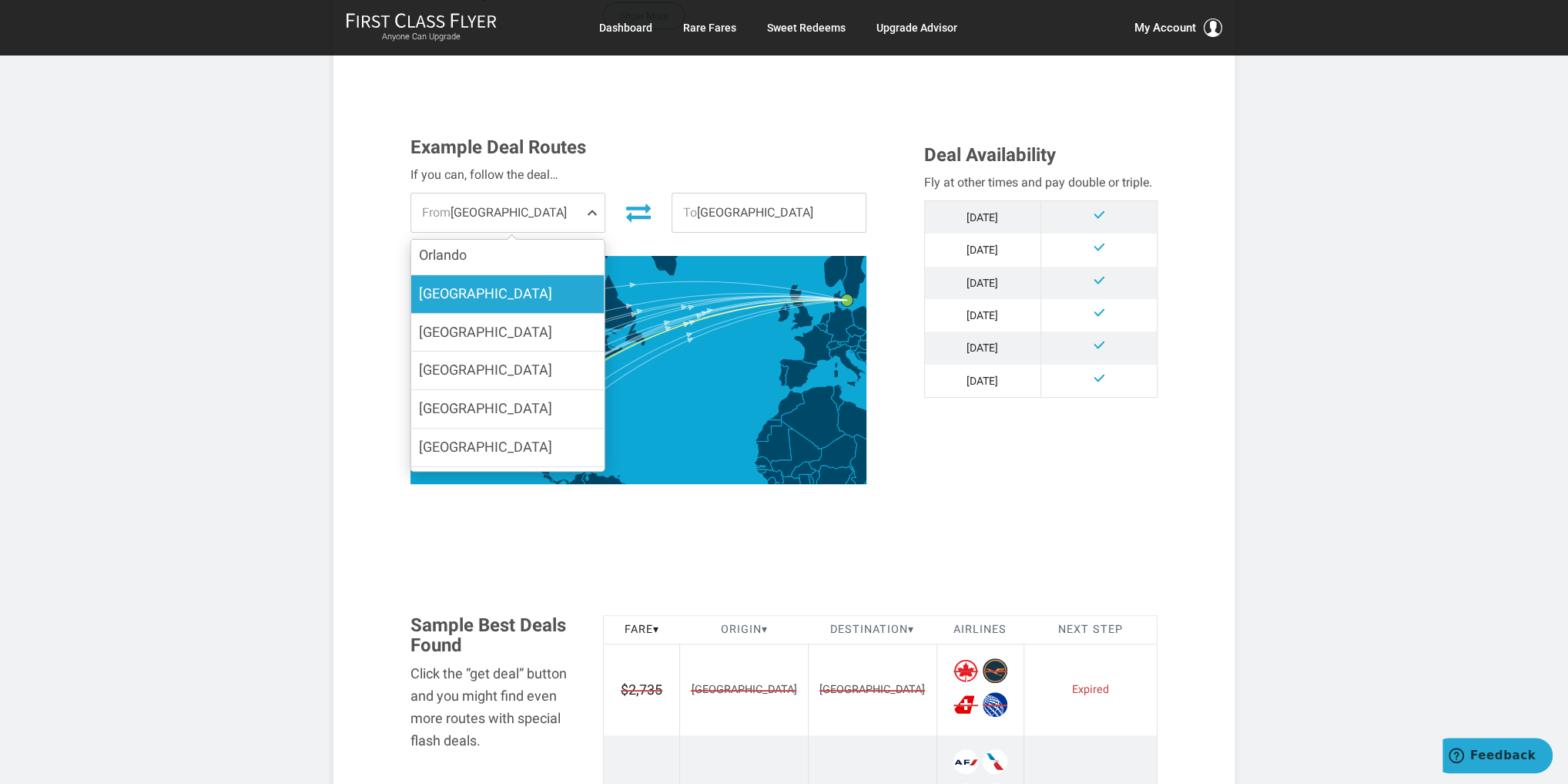
scroll to position [153, 0]
click at [515, 293] on label "[GEOGRAPHIC_DATA]" at bounding box center [508, 297] width 193 height 38
click at [0, 0] on input "[GEOGRAPHIC_DATA]" at bounding box center [0, 0] width 0 height 0
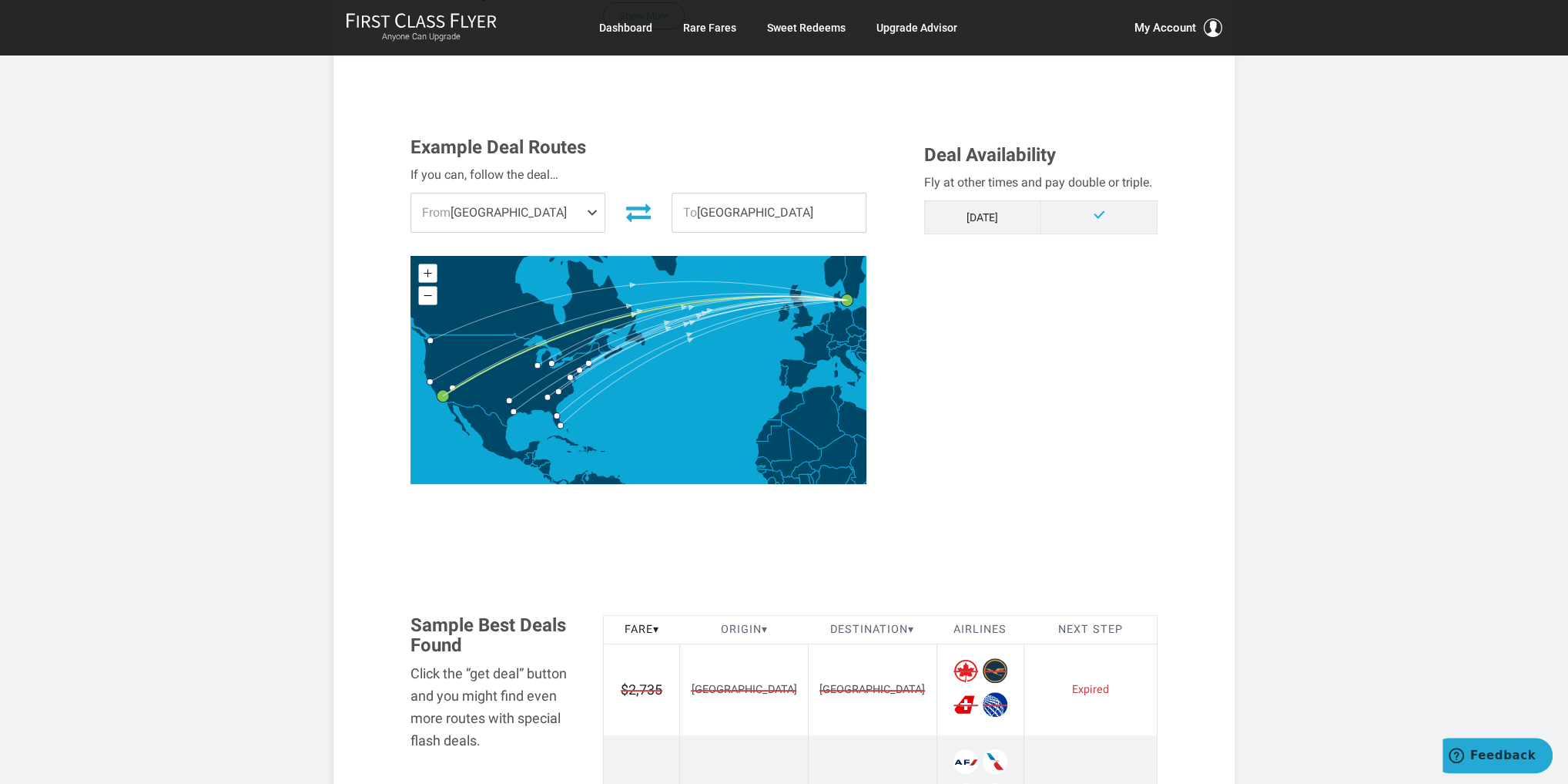
click at [817, 210] on span "To [GEOGRAPHIC_DATA]" at bounding box center [769, 213] width 193 height 39
click at [850, 210] on span "To [GEOGRAPHIC_DATA]" at bounding box center [769, 213] width 193 height 39
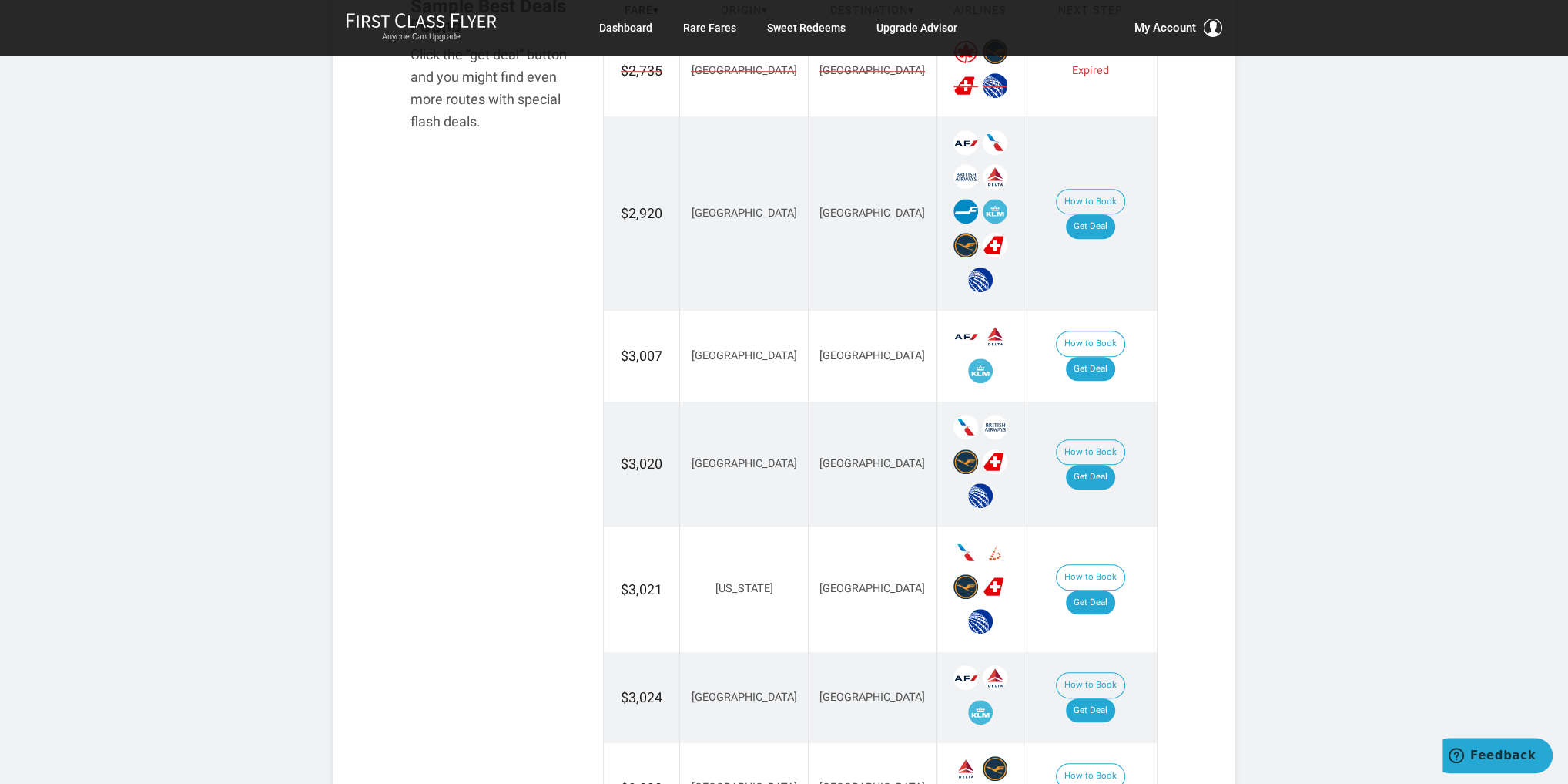
scroll to position [1110, 0]
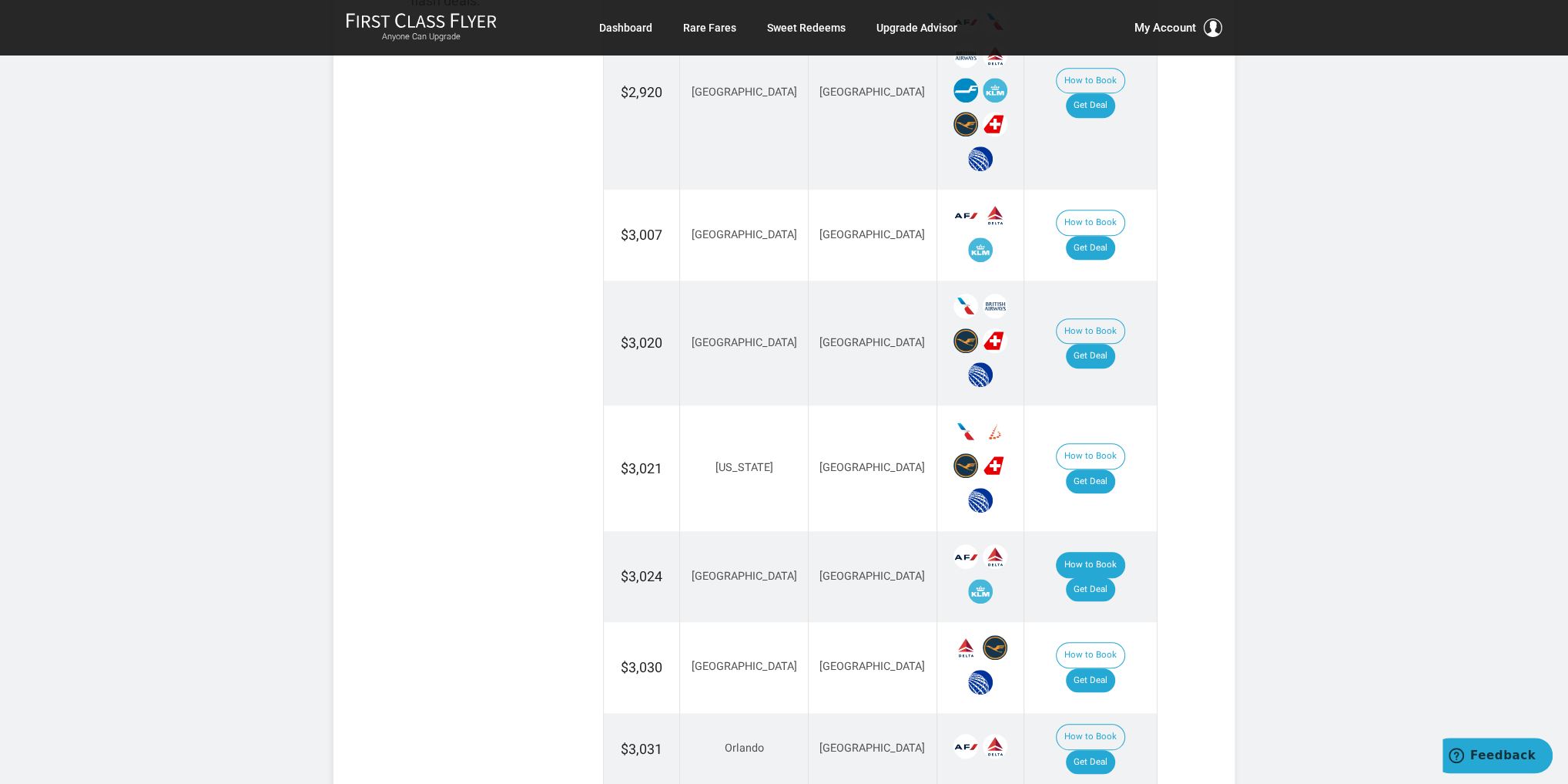
click at [1056, 563] on button "How to Book" at bounding box center [1091, 565] width 69 height 26
